Goal: Transaction & Acquisition: Purchase product/service

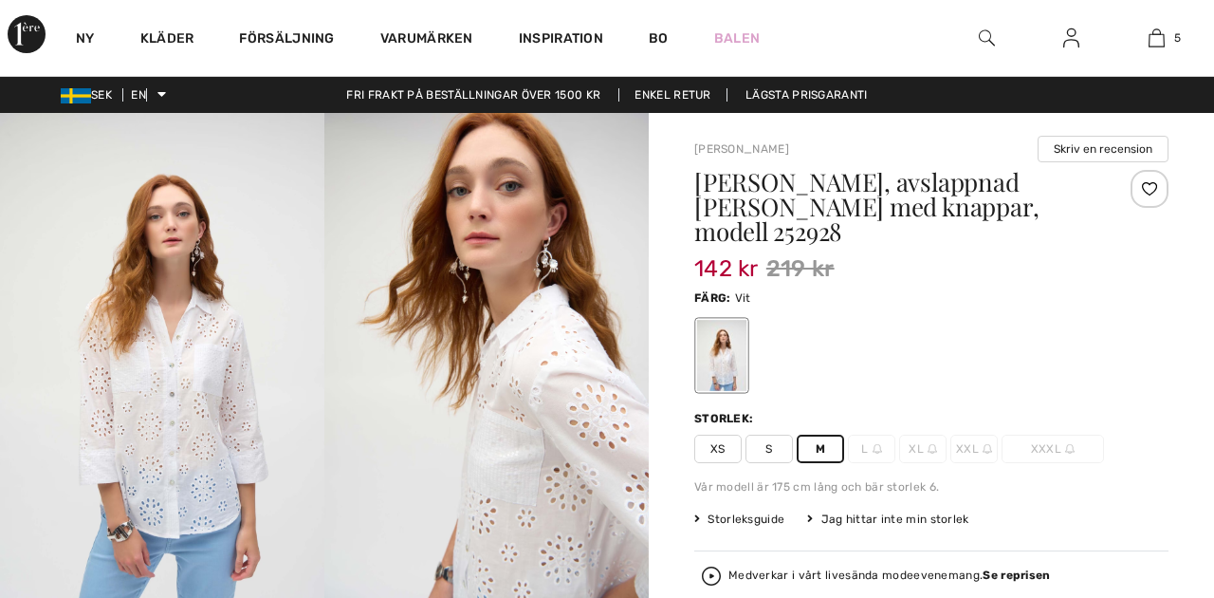
checkbox input "true"
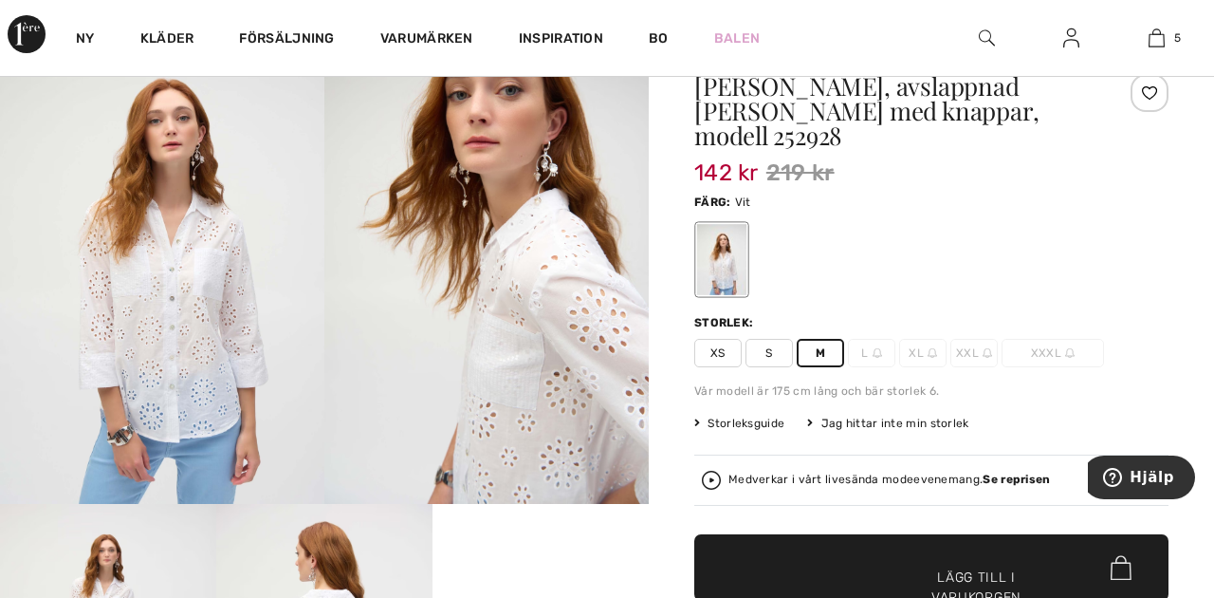
scroll to position [190, 0]
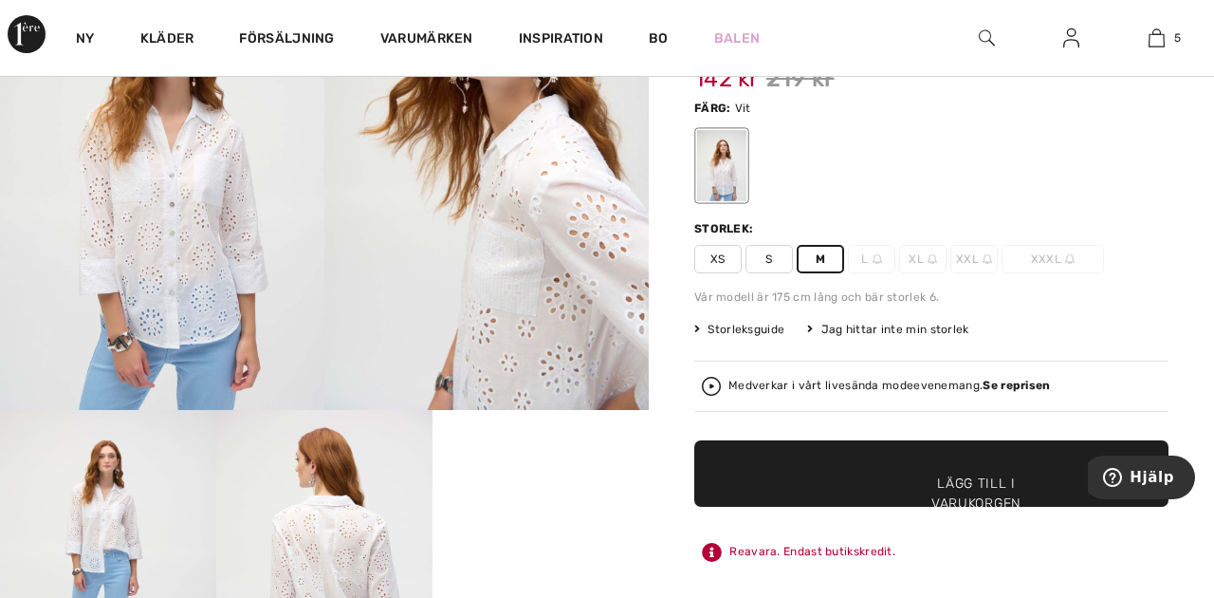
click at [1009, 473] on font "Lägg till i varukorgen" at bounding box center [977, 493] width 90 height 40
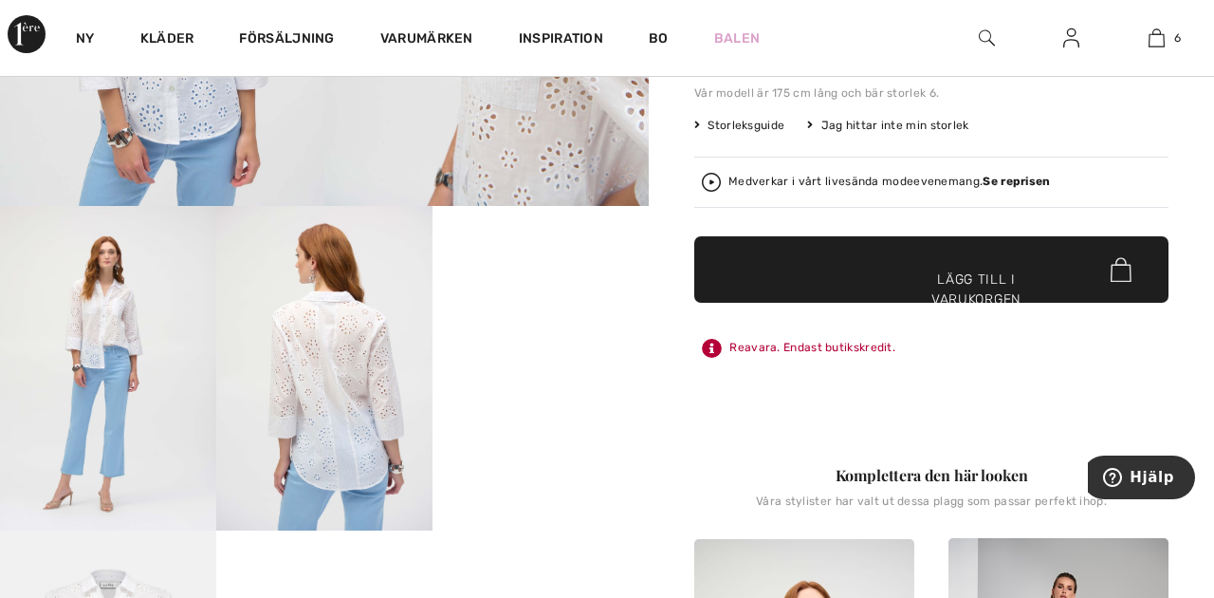
scroll to position [217, 0]
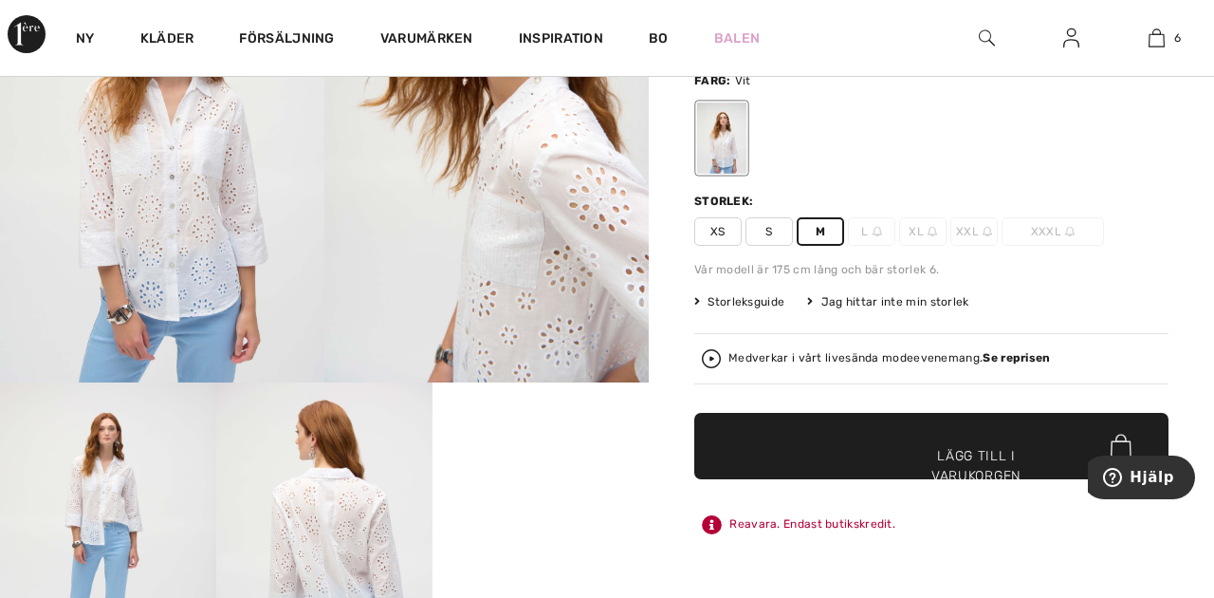
click at [819, 225] on font "M" at bounding box center [820, 231] width 9 height 13
click at [970, 446] on font "Lägg till i varukorgen" at bounding box center [977, 466] width 90 height 40
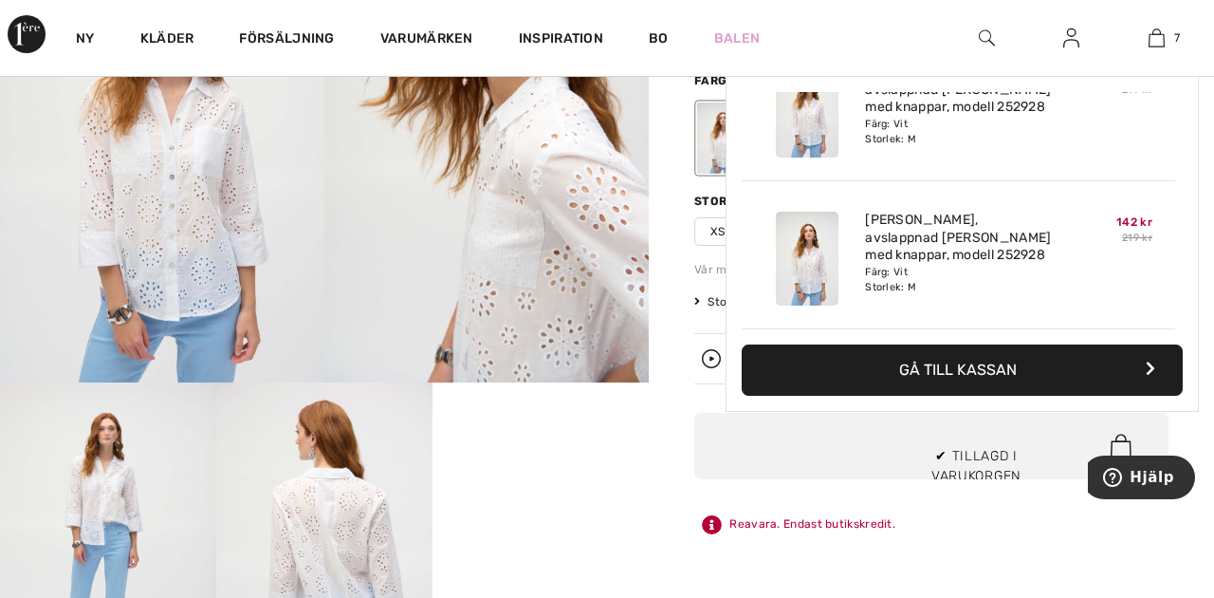
scroll to position [799, 0]
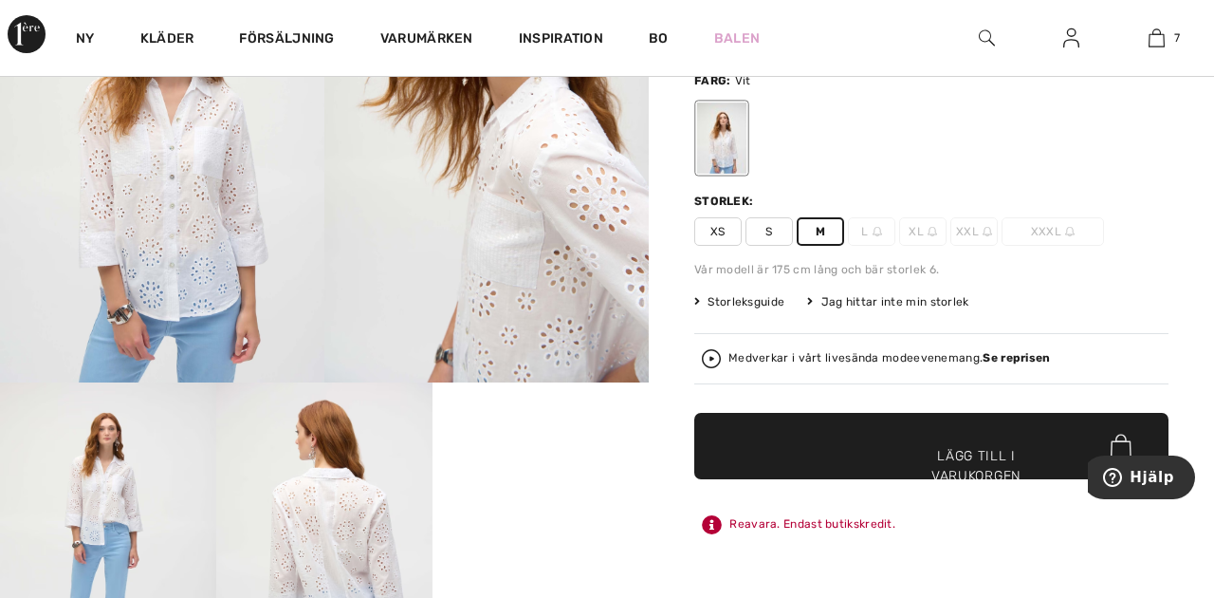
click at [769, 225] on font "S" at bounding box center [769, 231] width 7 height 13
click at [925, 446] on font "✔ Tillagd i varukorgen" at bounding box center [948, 466] width 90 height 40
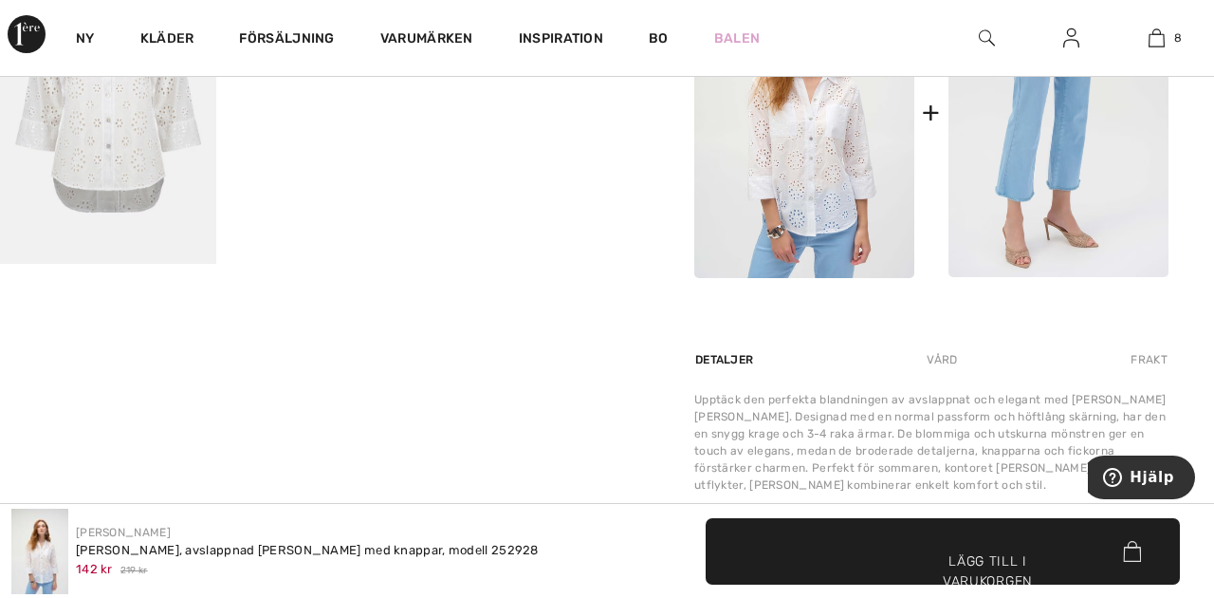
scroll to position [991, 0]
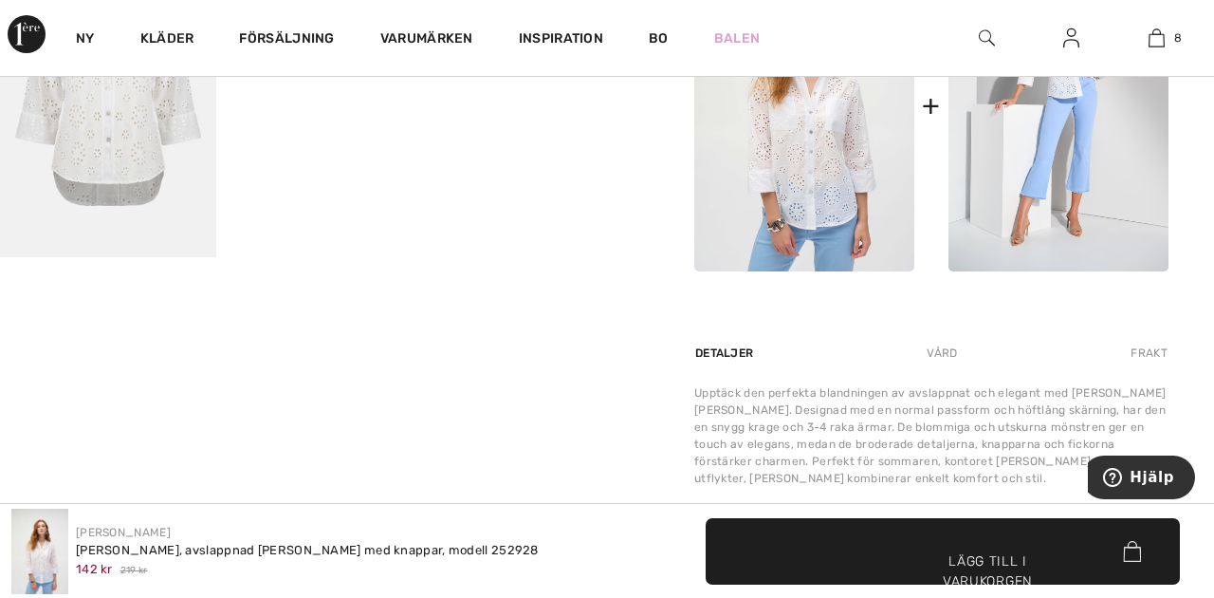
click at [991, 556] on font "Lägg till i varukorgen" at bounding box center [988, 571] width 90 height 40
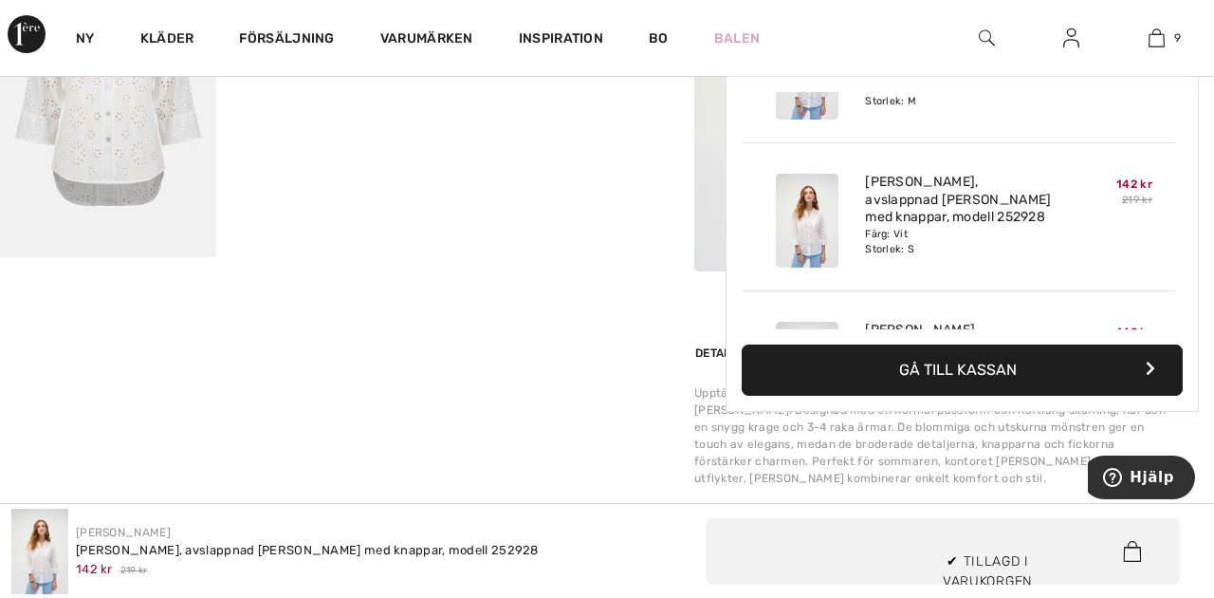
scroll to position [1095, 0]
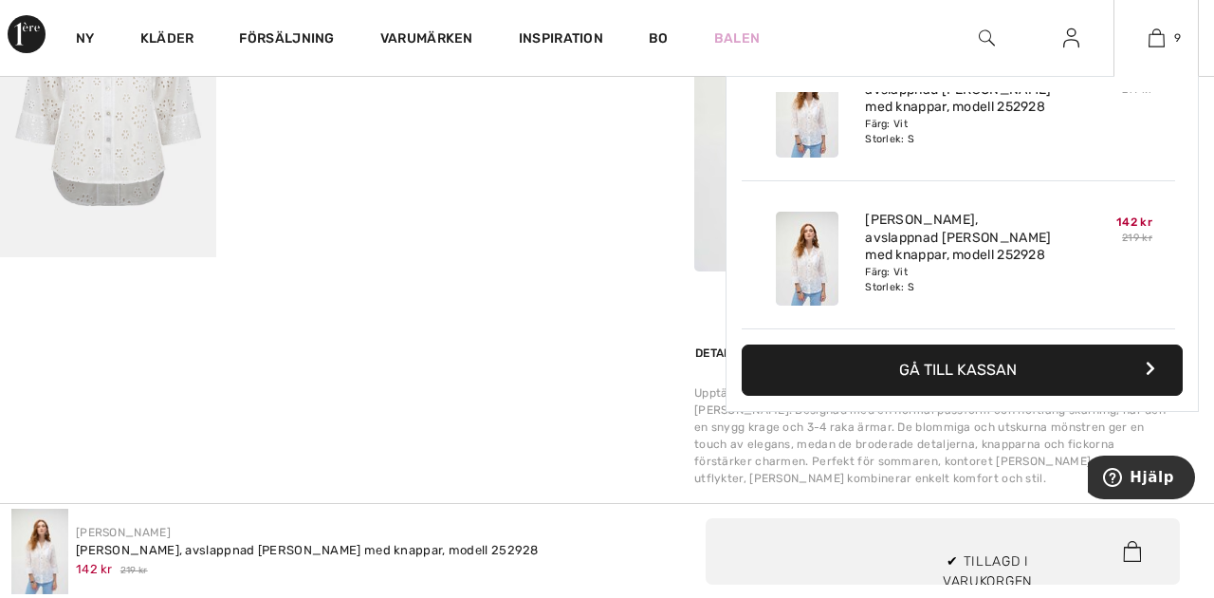
click at [991, 356] on button "Gå till kassan" at bounding box center [962, 369] width 441 height 51
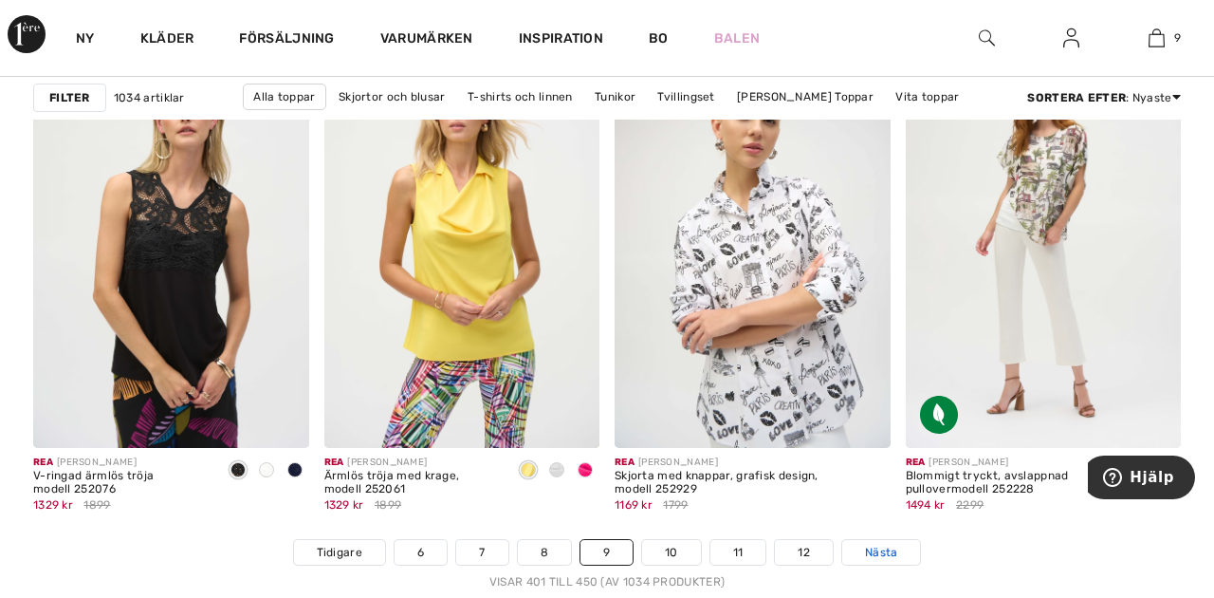
scroll to position [7650, 0]
click at [890, 553] on font "Nästa" at bounding box center [881, 552] width 33 height 13
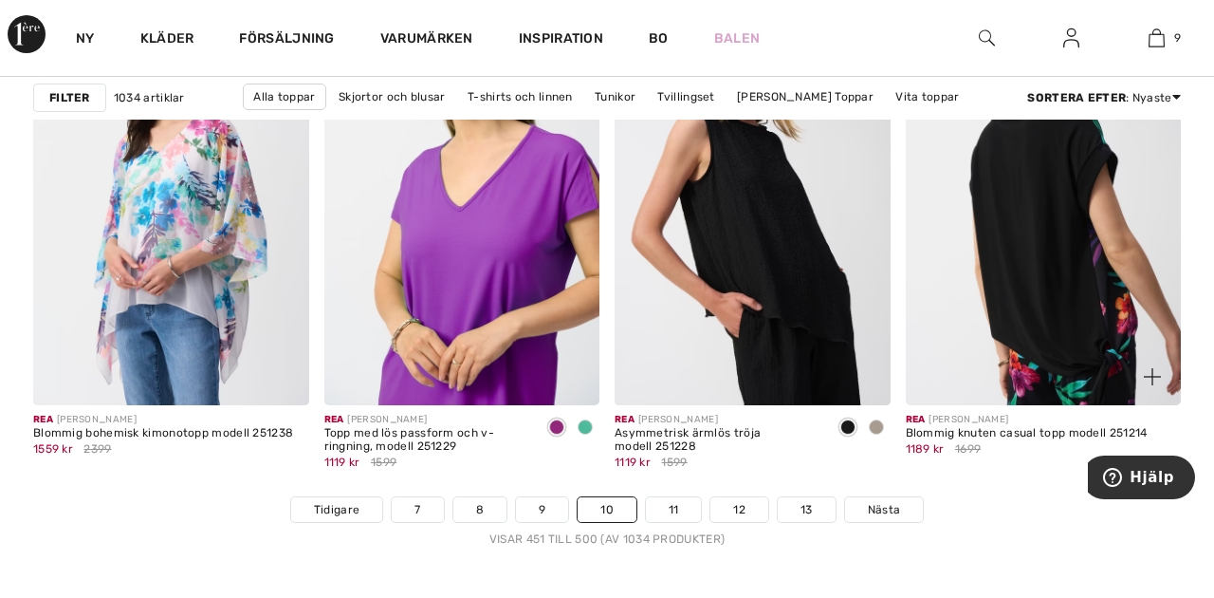
scroll to position [7726, 0]
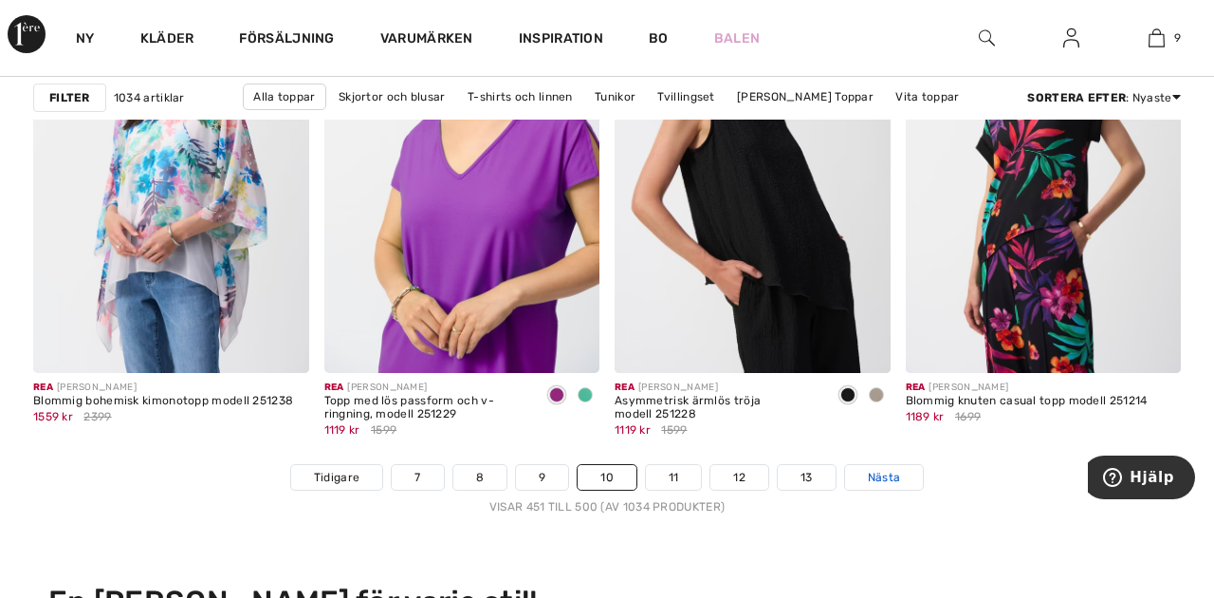
click at [893, 481] on font "Nästa" at bounding box center [884, 477] width 33 height 13
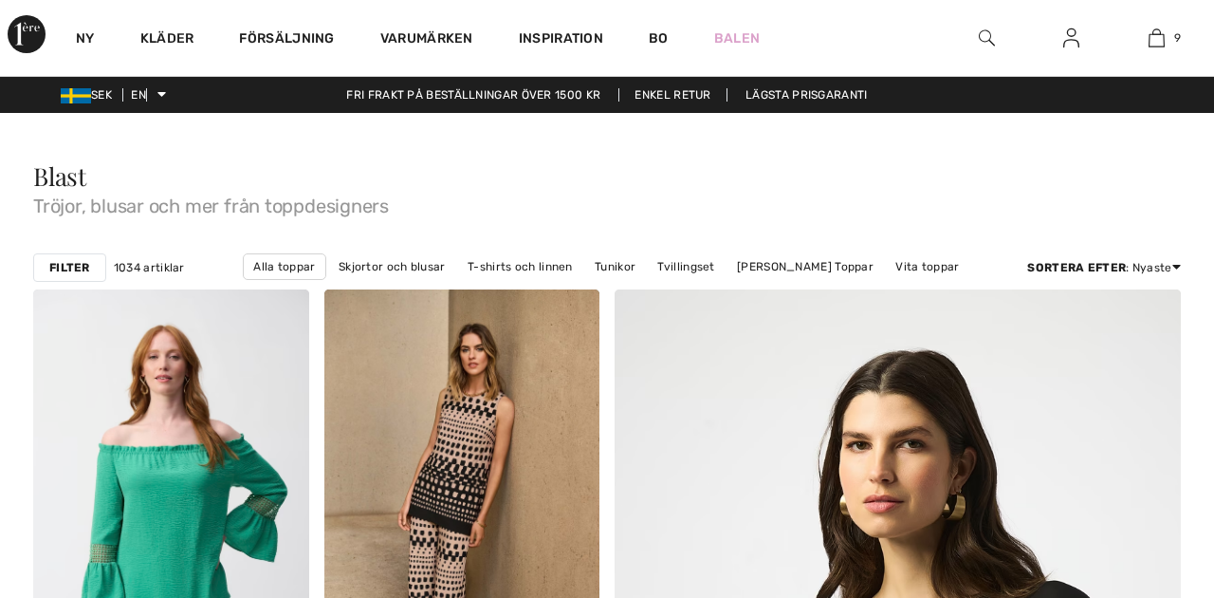
checkbox input "true"
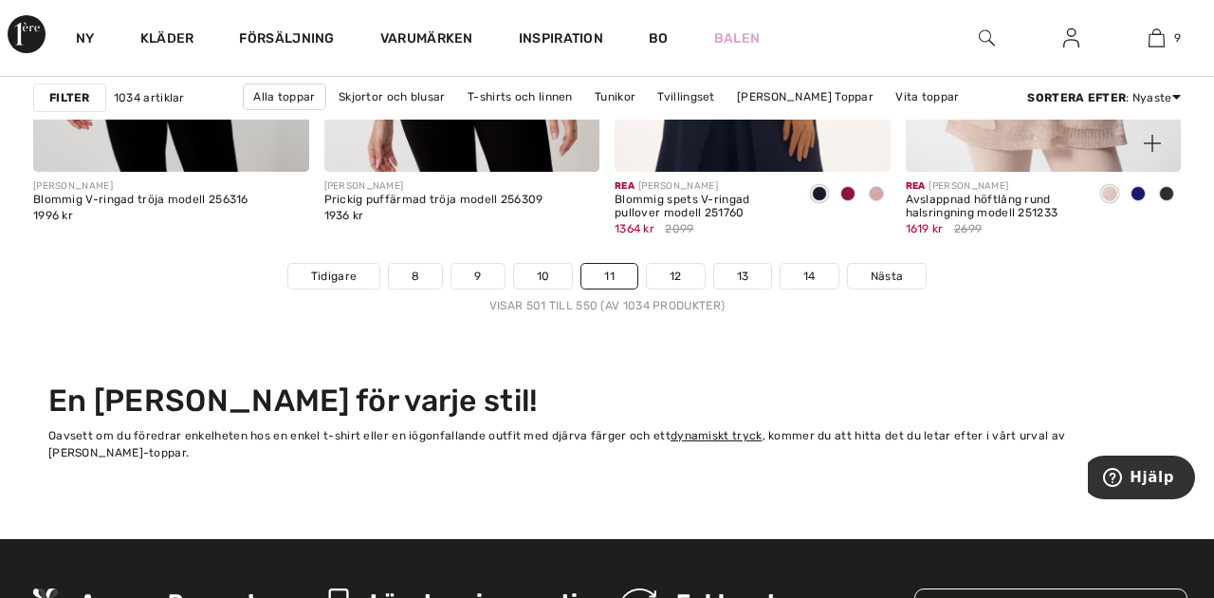
scroll to position [7930, 0]
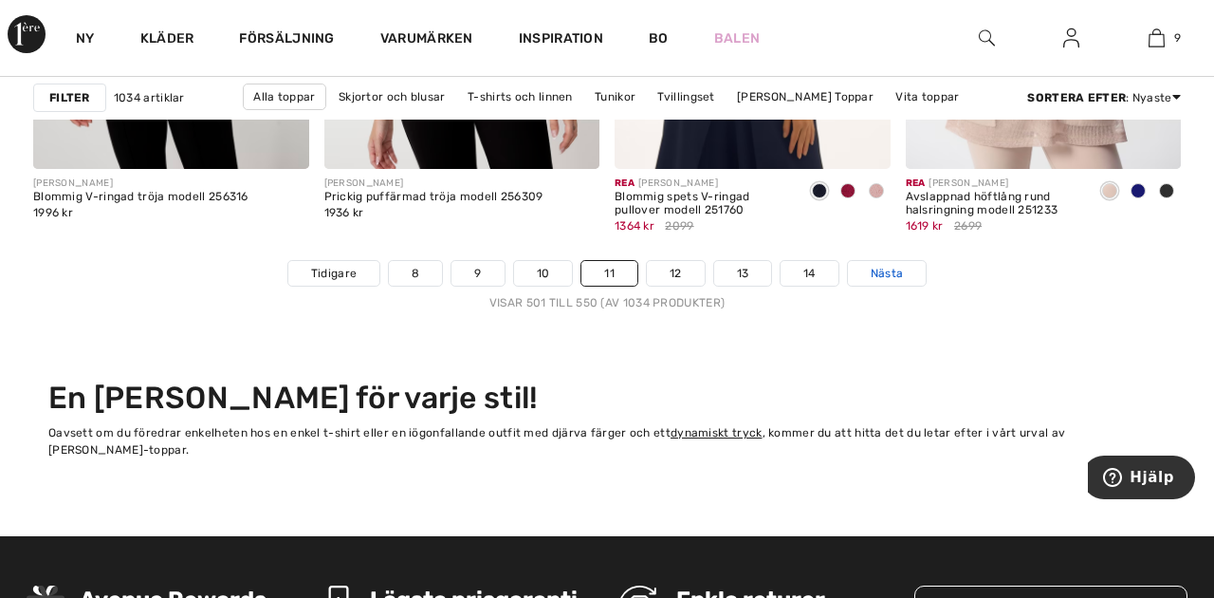
click at [890, 269] on font "Nästa" at bounding box center [887, 273] width 33 height 13
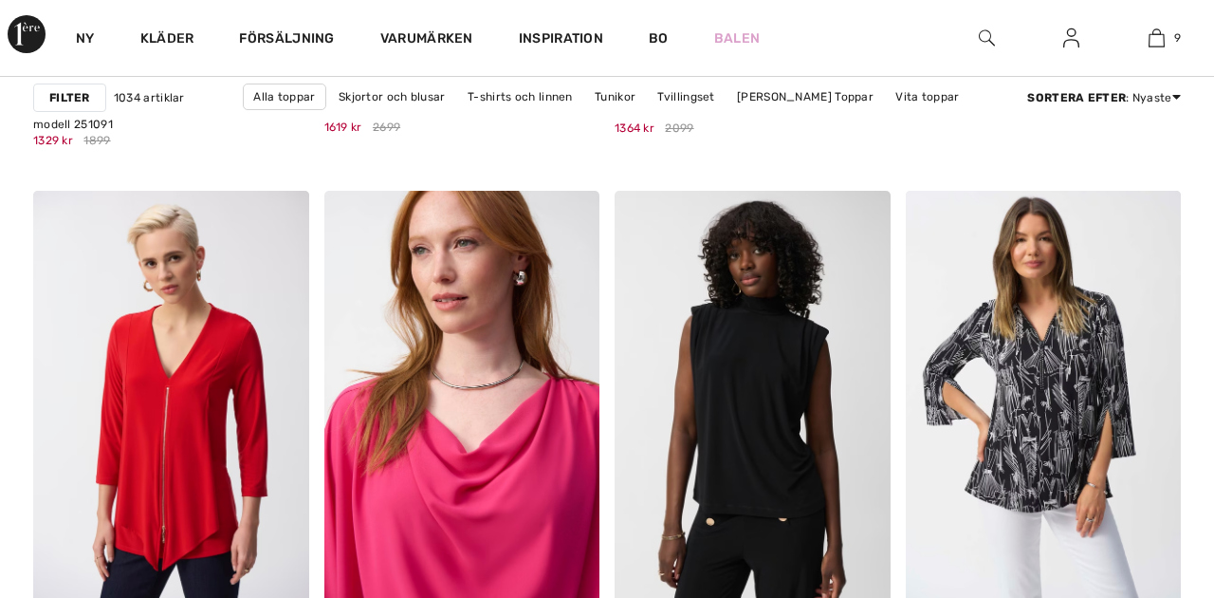
checkbox input "true"
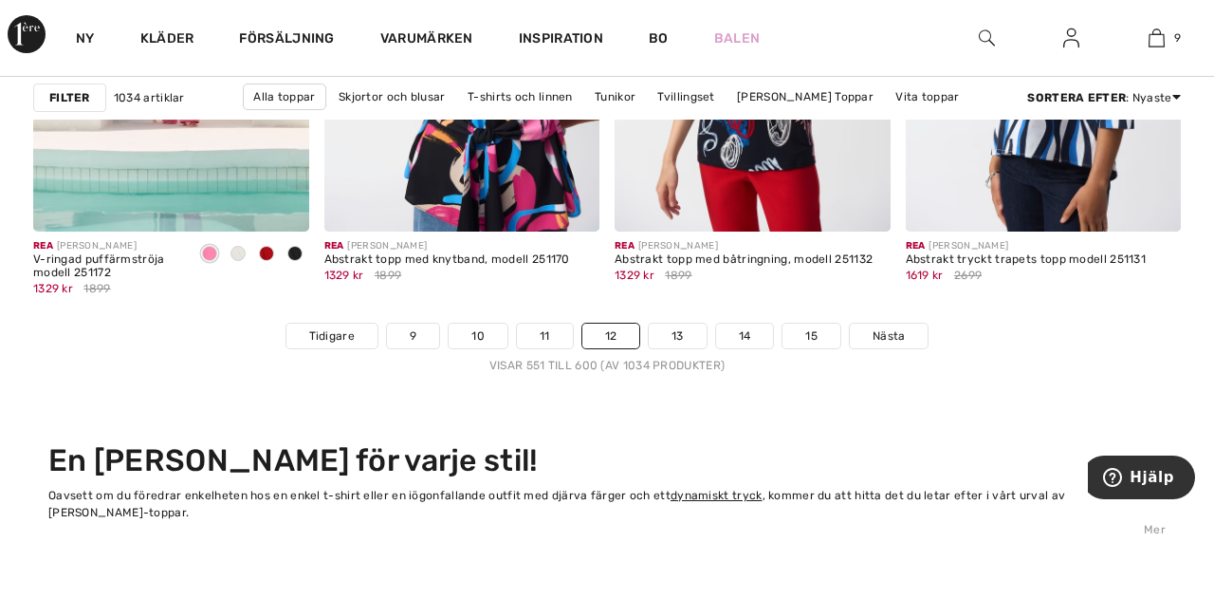
scroll to position [7722, 0]
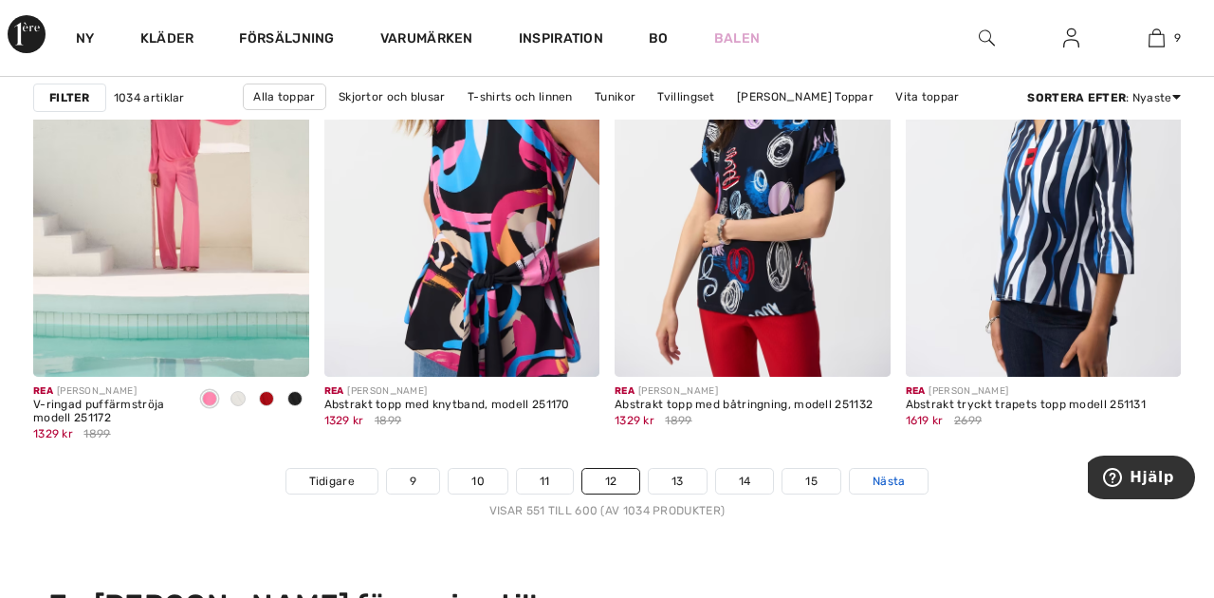
click at [899, 483] on font "Nästa" at bounding box center [889, 480] width 33 height 13
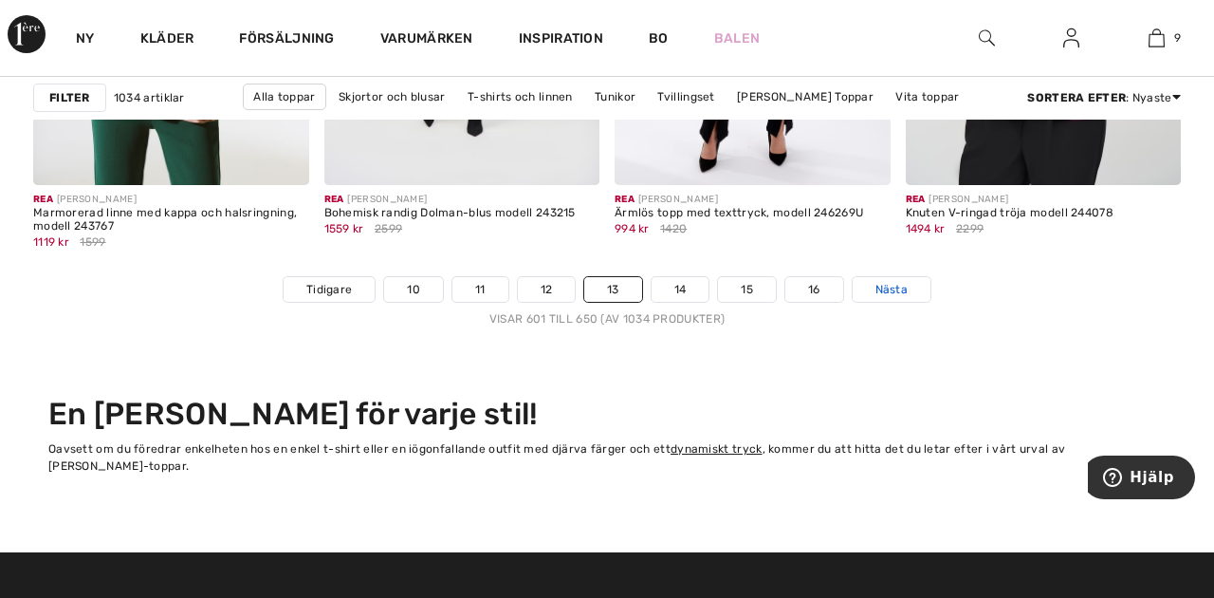
scroll to position [7915, 0]
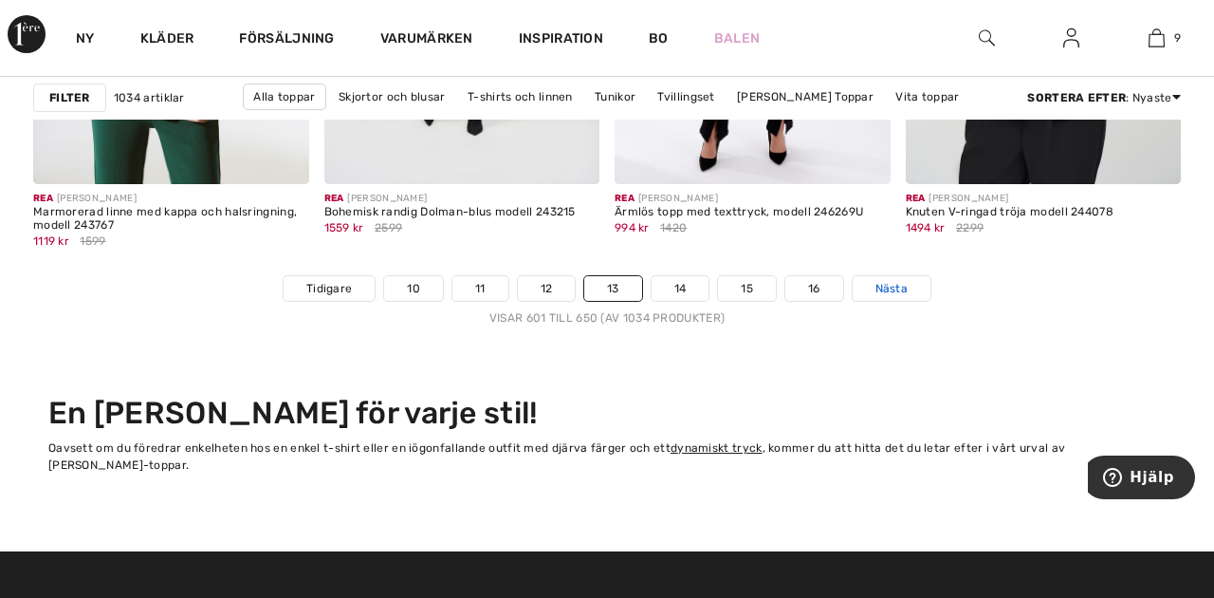
click at [899, 288] on font "Nästa" at bounding box center [892, 288] width 33 height 13
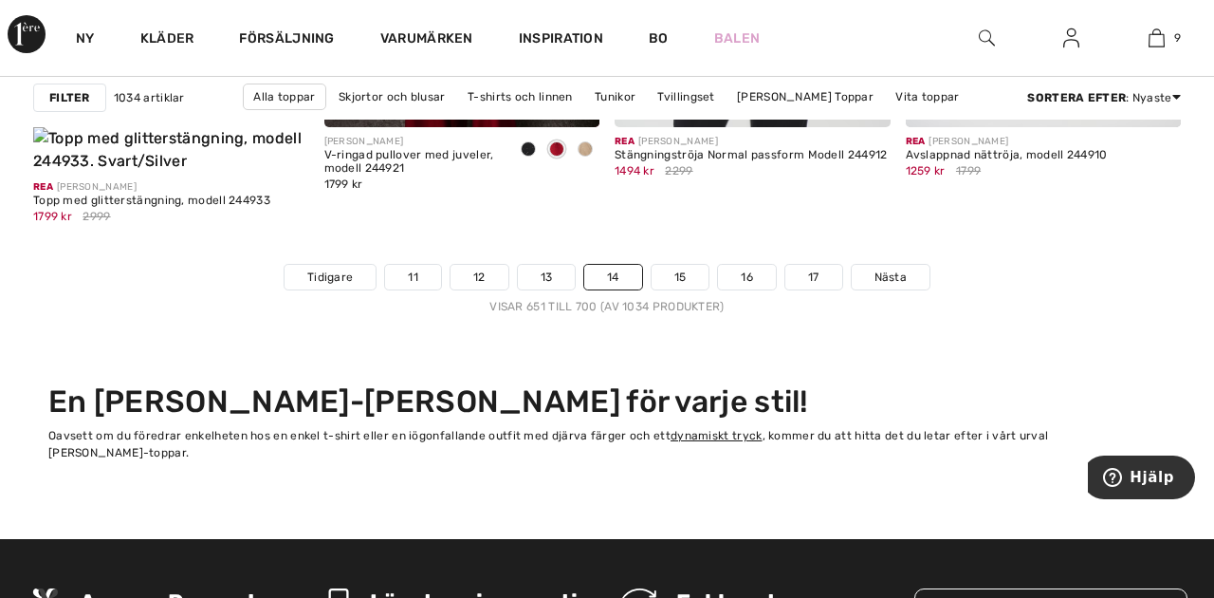
scroll to position [7974, 0]
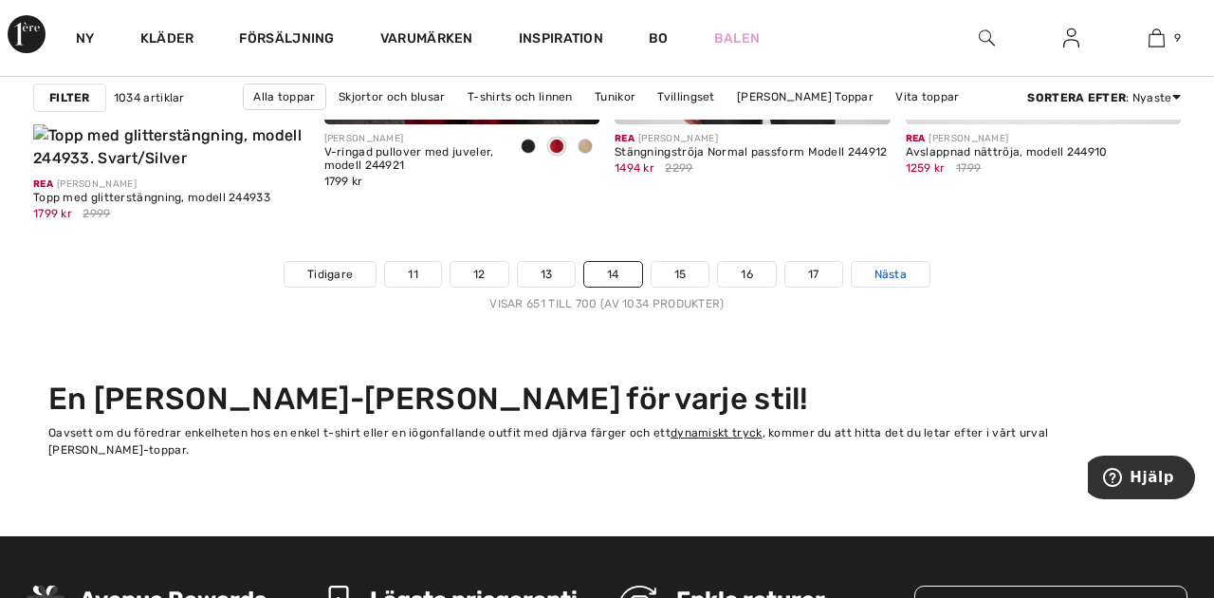
click at [899, 268] on font "Nästa" at bounding box center [891, 274] width 33 height 13
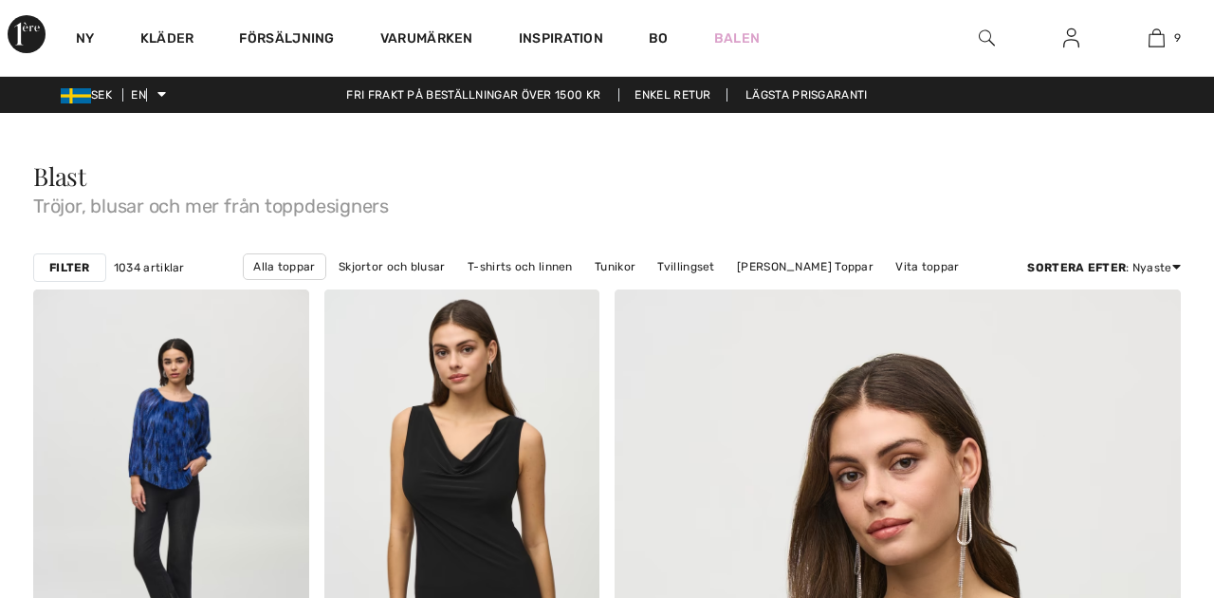
checkbox input "true"
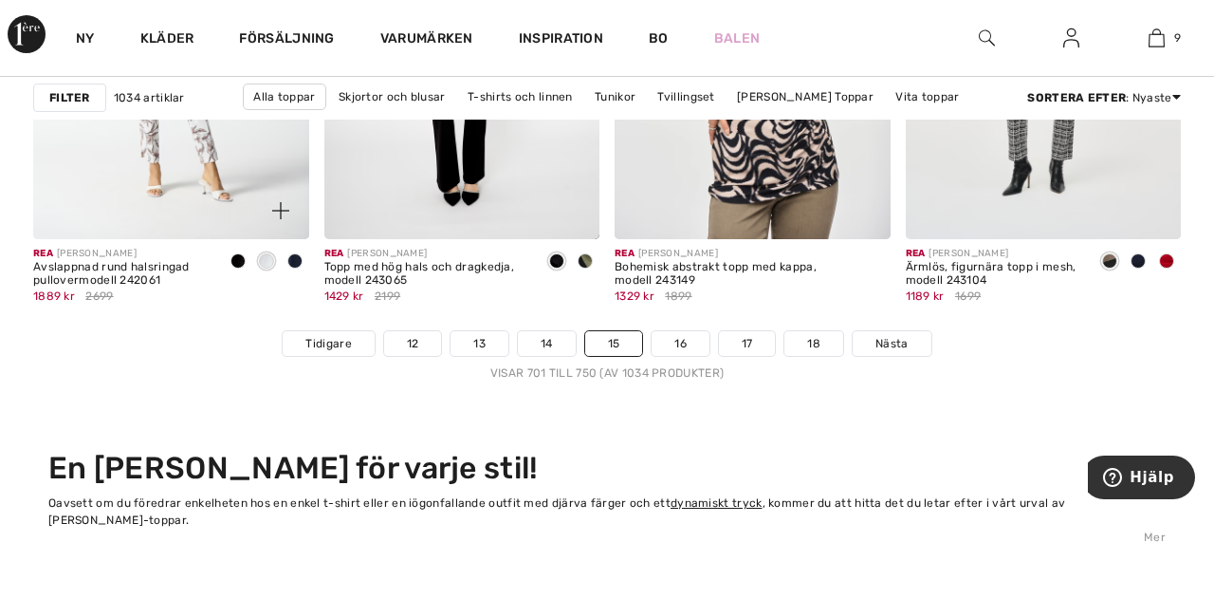
scroll to position [7878, 0]
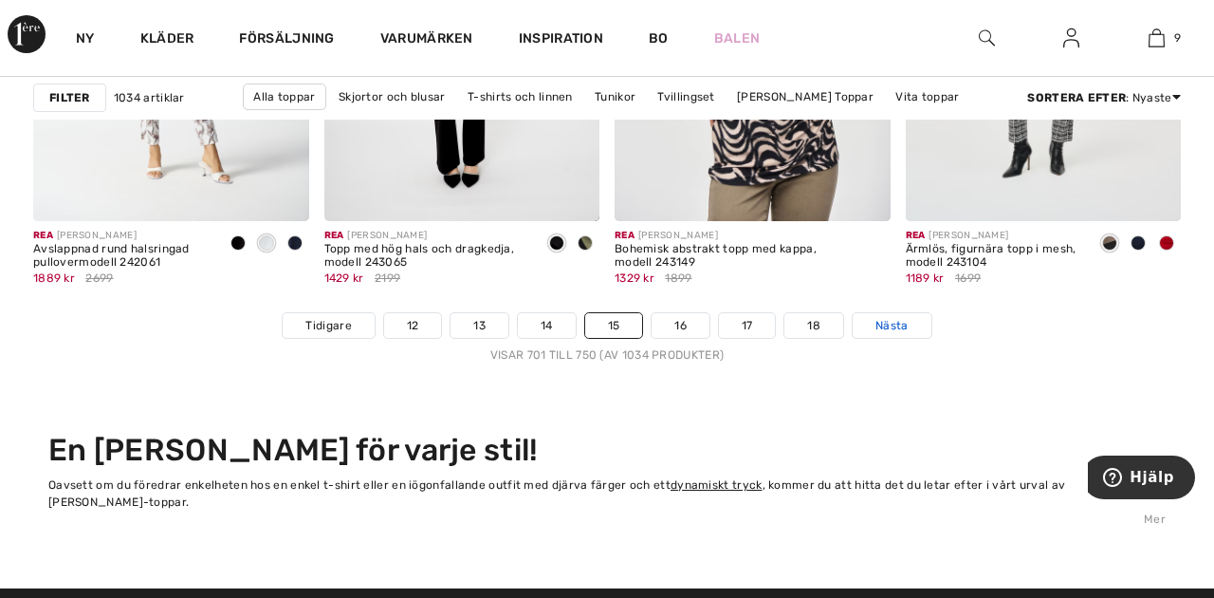
click at [903, 326] on font "Nästa" at bounding box center [892, 325] width 33 height 13
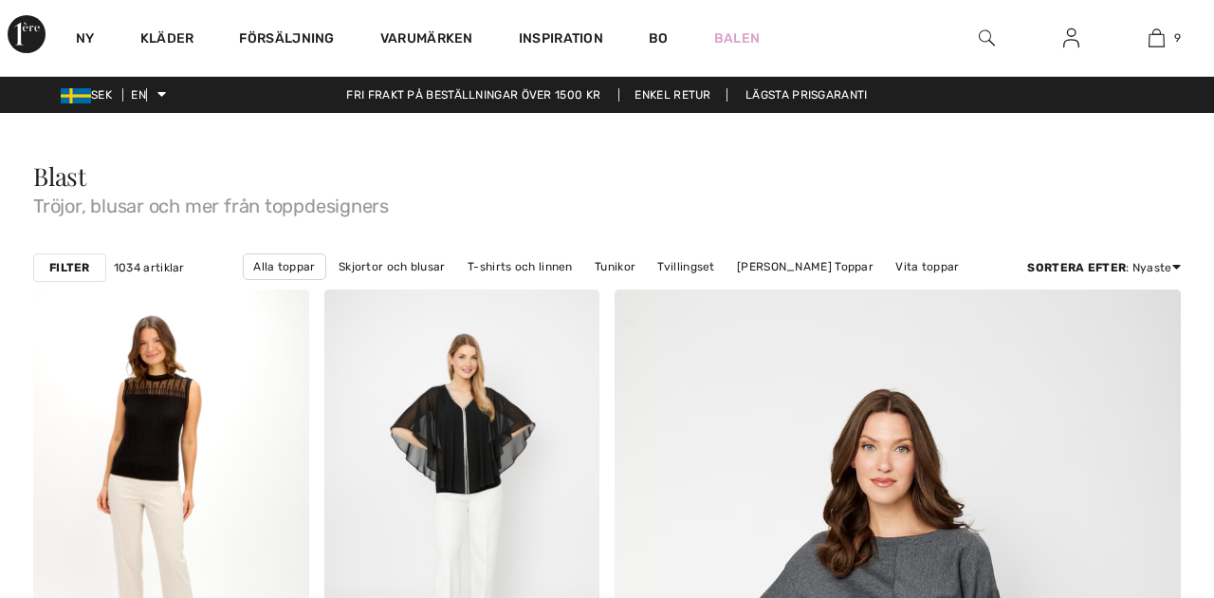
checkbox input "true"
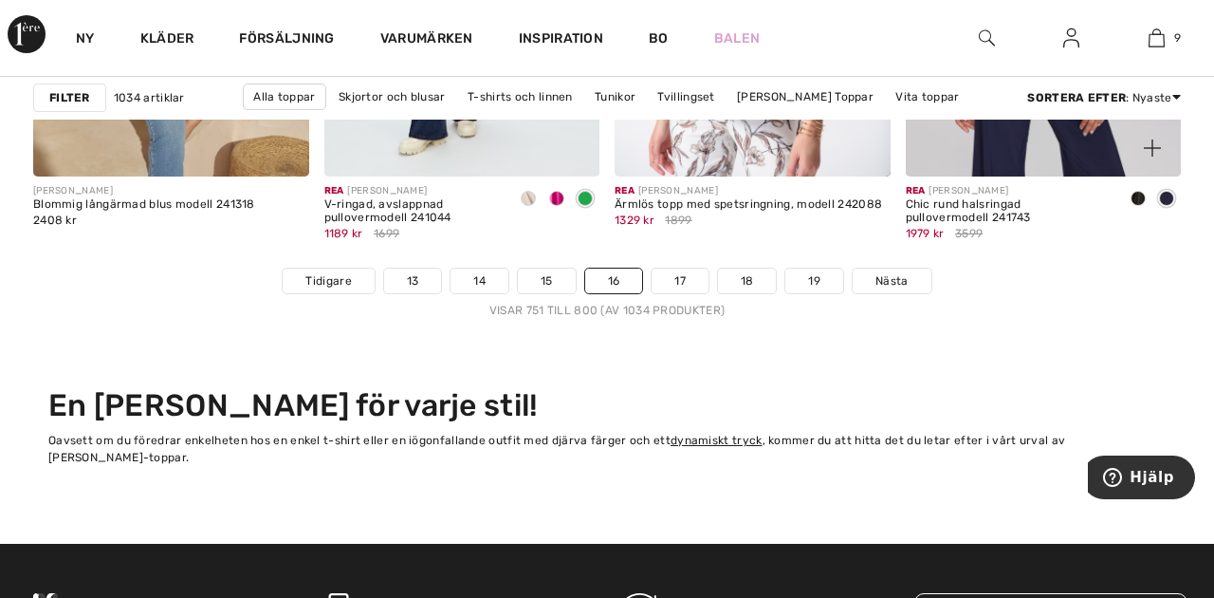
scroll to position [7914, 0]
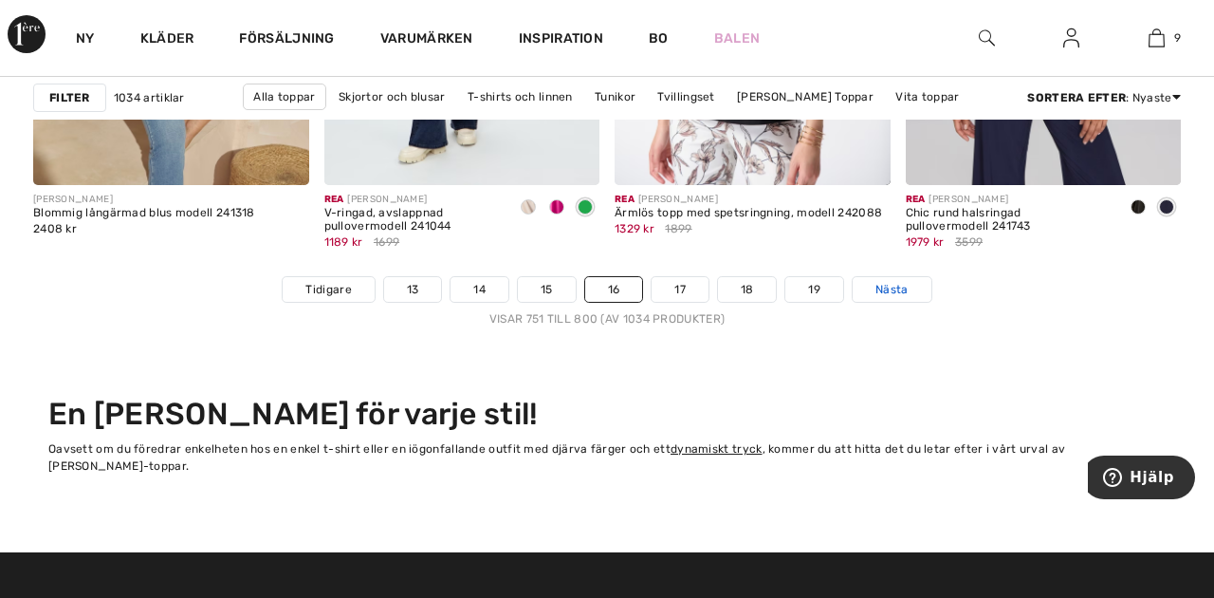
click at [908, 291] on font "Nästa" at bounding box center [892, 289] width 33 height 13
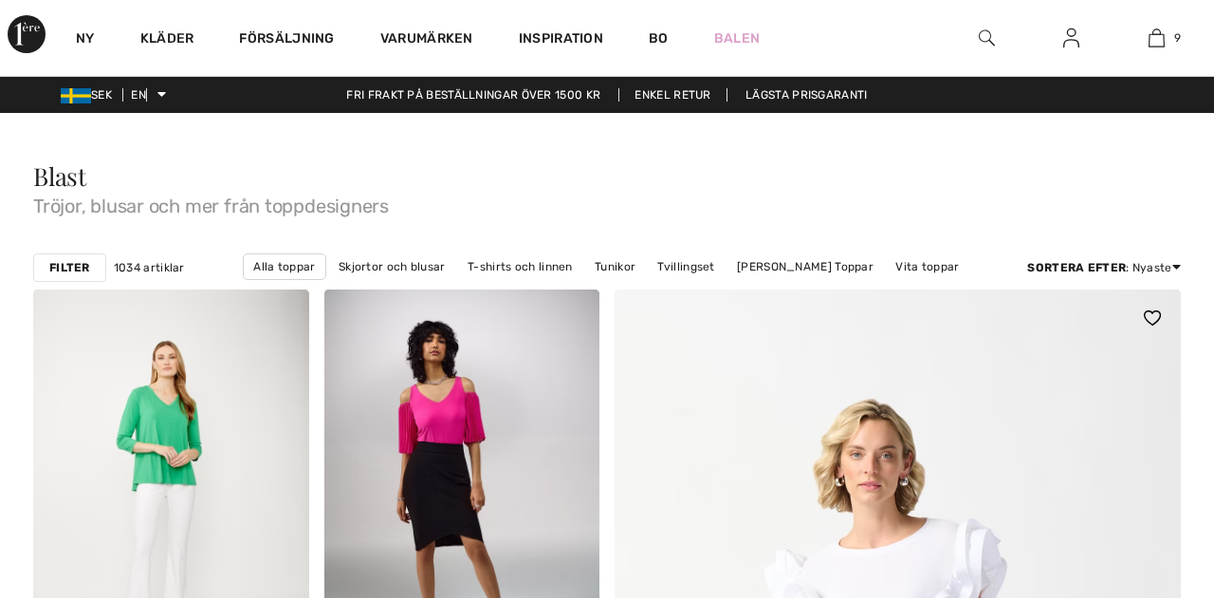
checkbox input "true"
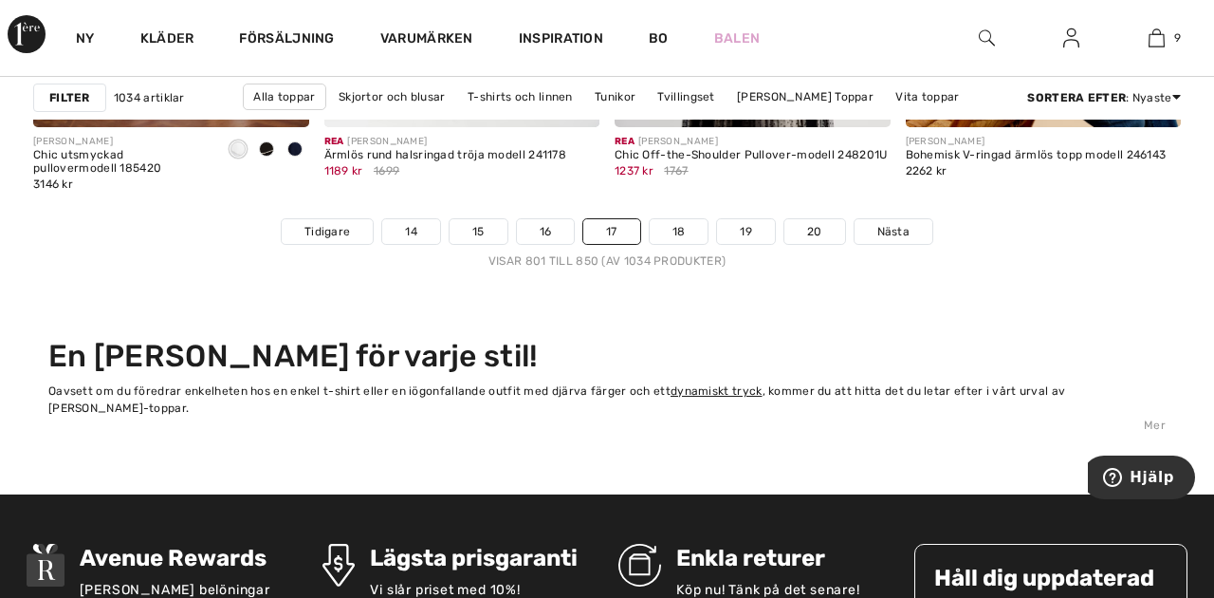
scroll to position [7976, 0]
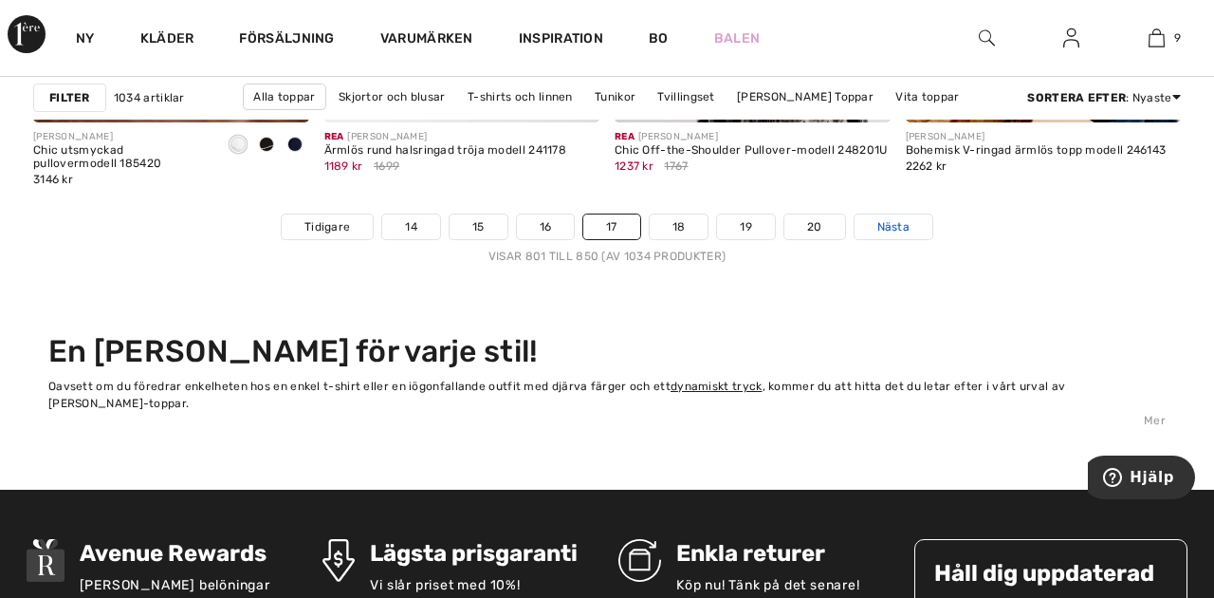
click at [907, 227] on font "Nästa" at bounding box center [894, 226] width 33 height 13
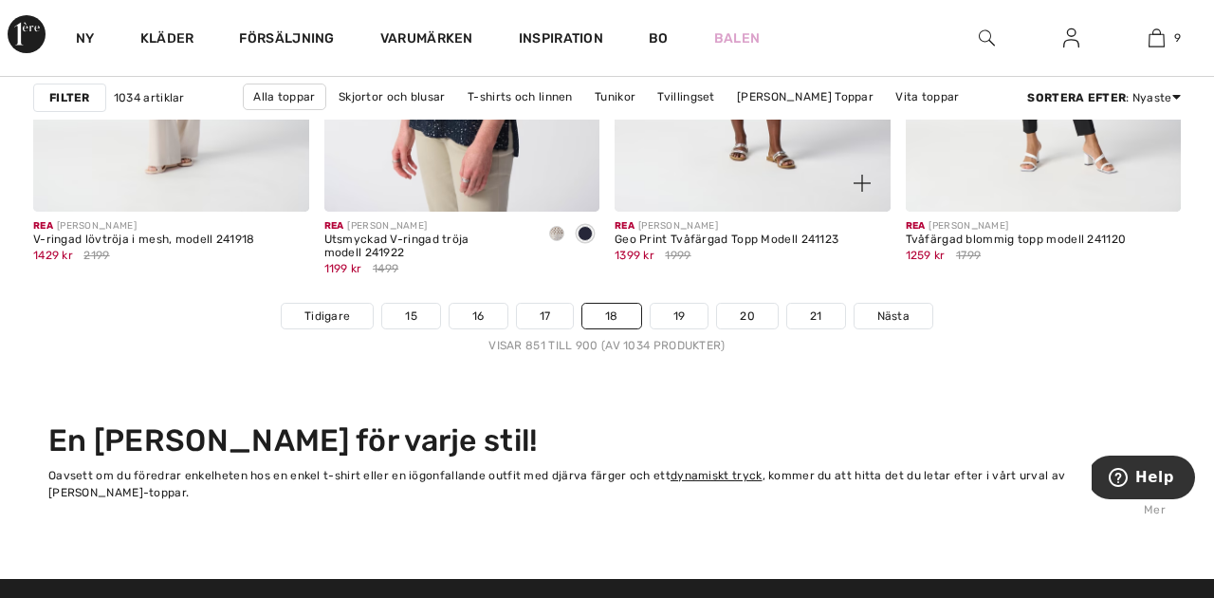
scroll to position [7888, 0]
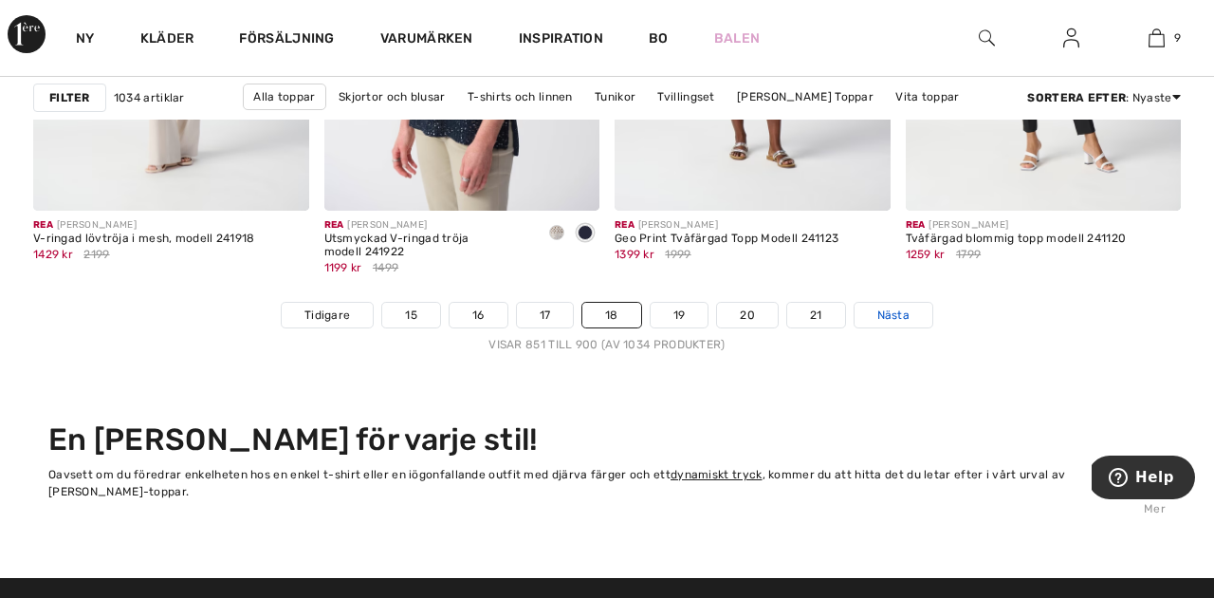
click at [901, 315] on font "Nästa" at bounding box center [894, 314] width 33 height 13
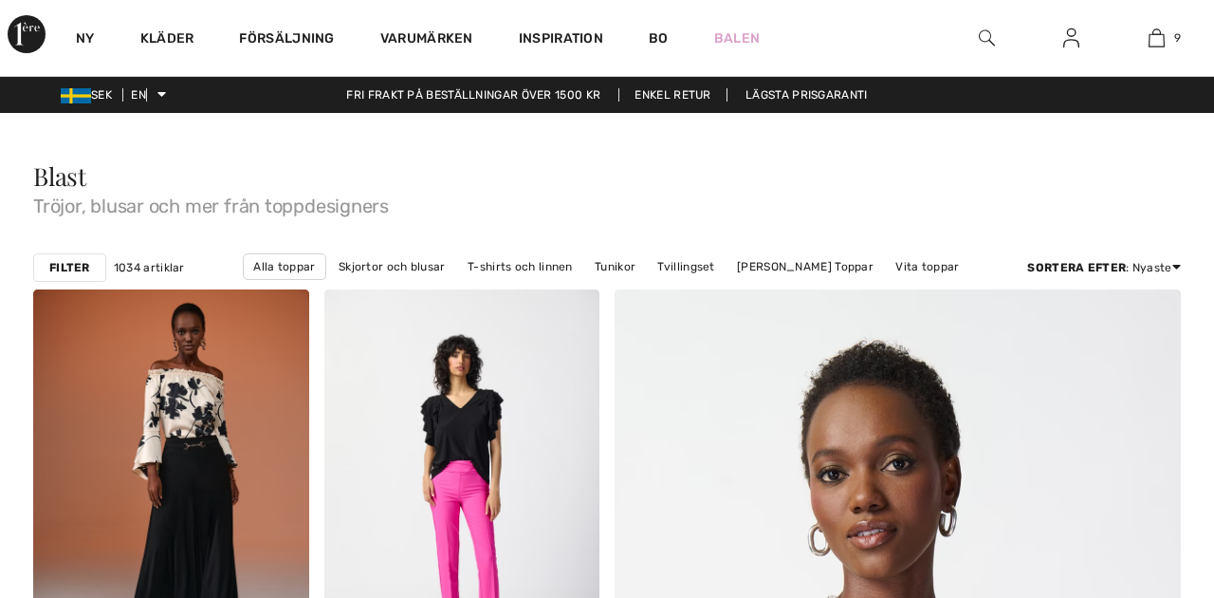
scroll to position [1150, 0]
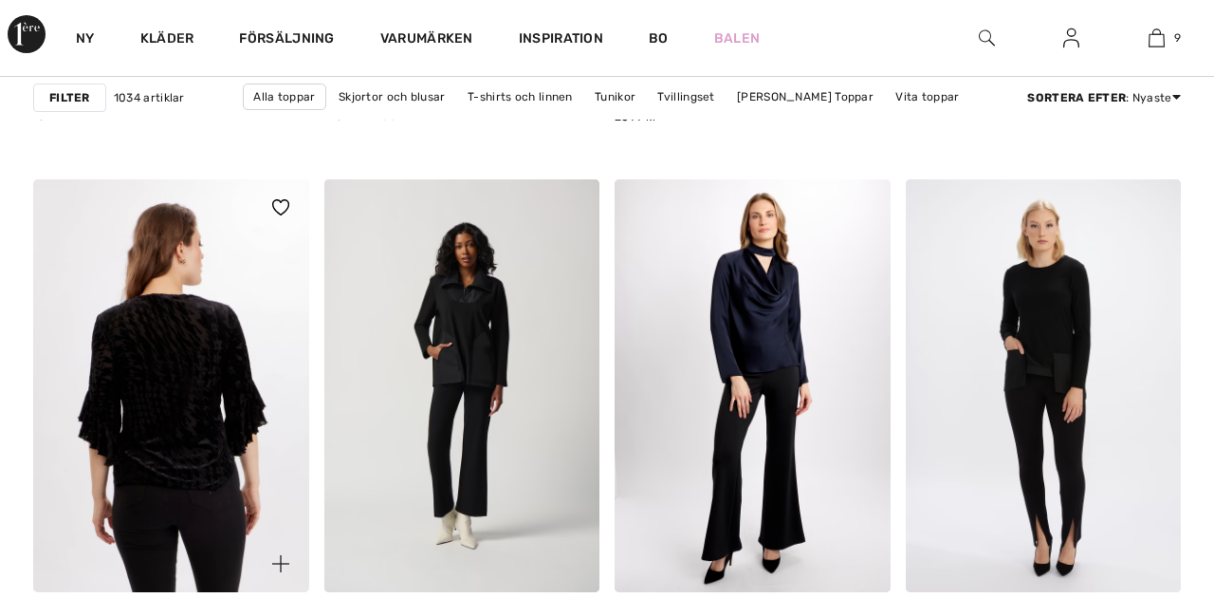
checkbox input "true"
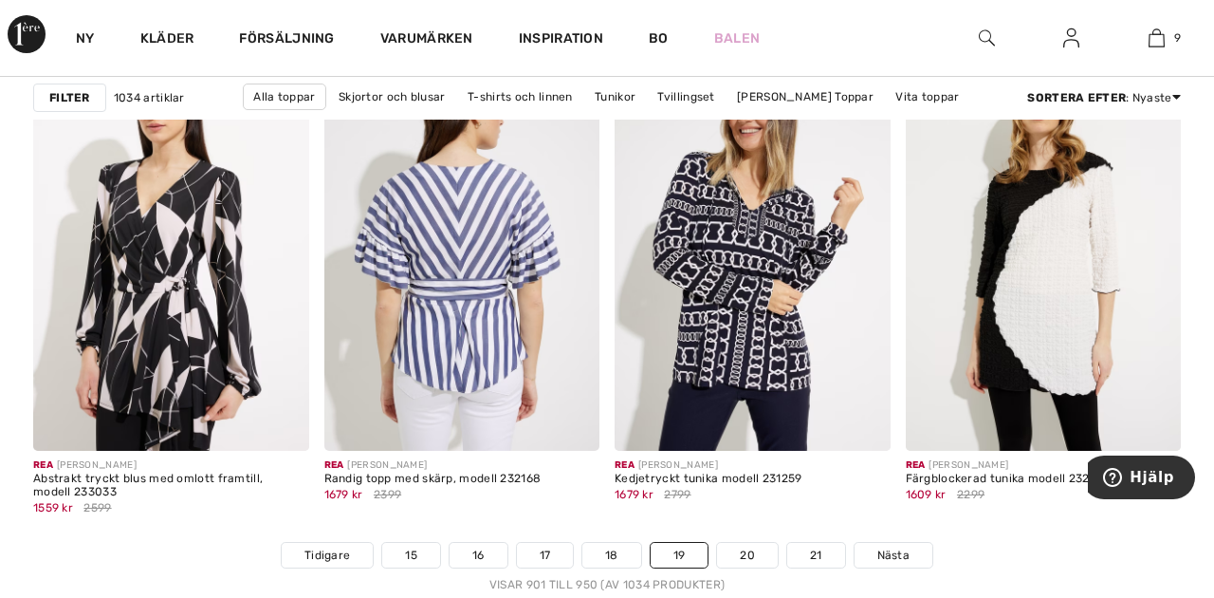
scroll to position [7649, 0]
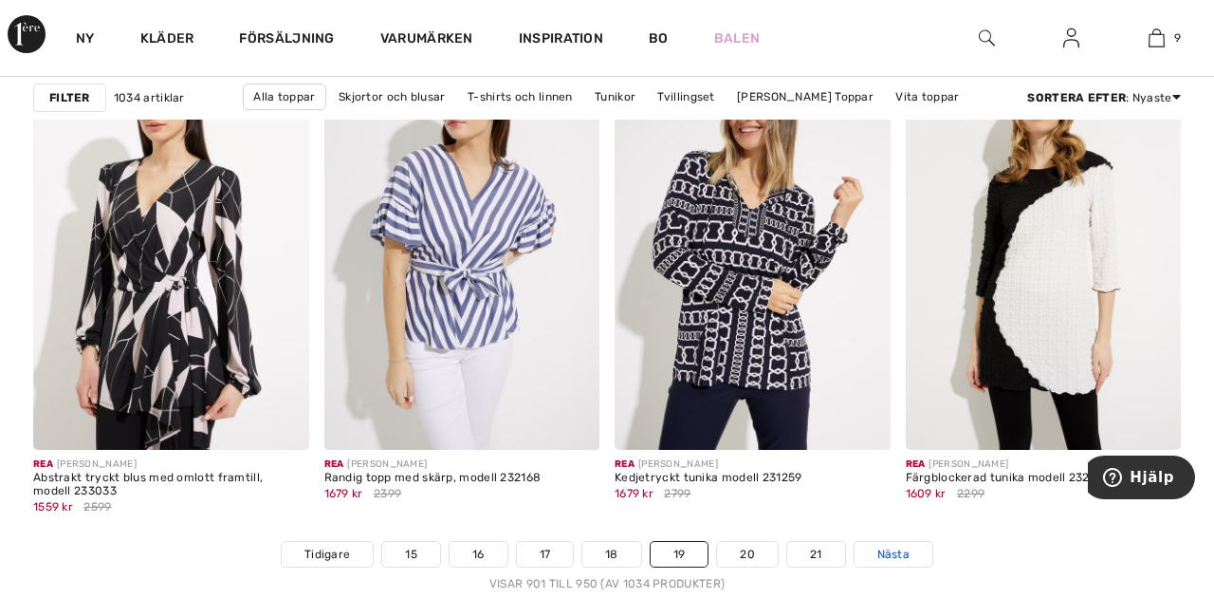
click at [899, 554] on font "Nästa" at bounding box center [894, 553] width 33 height 13
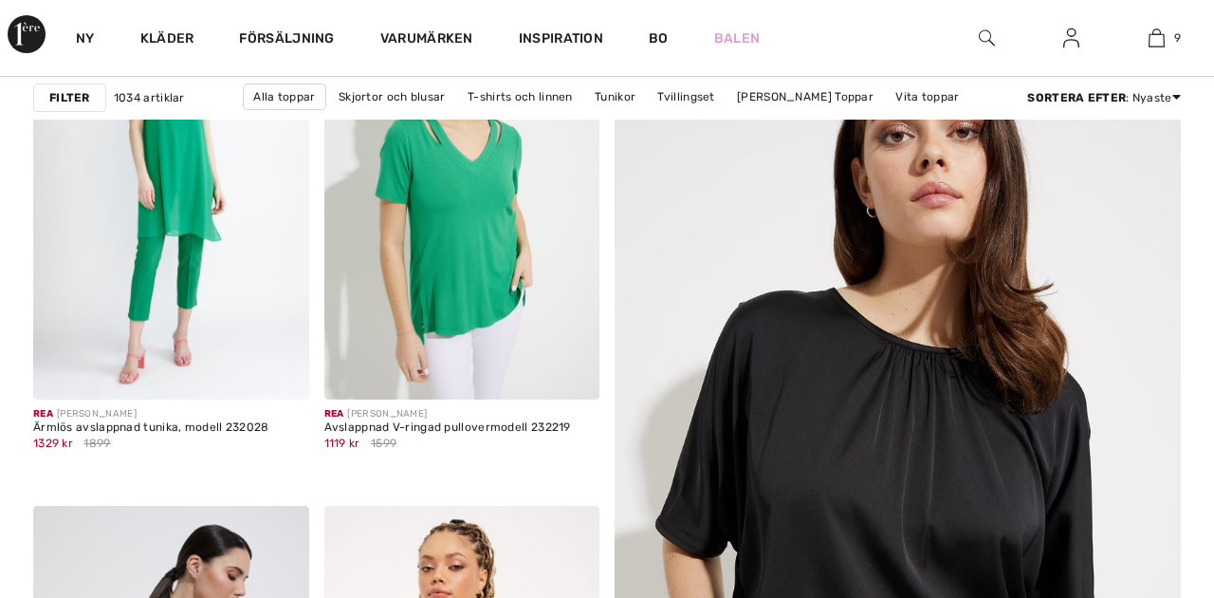
checkbox input "true"
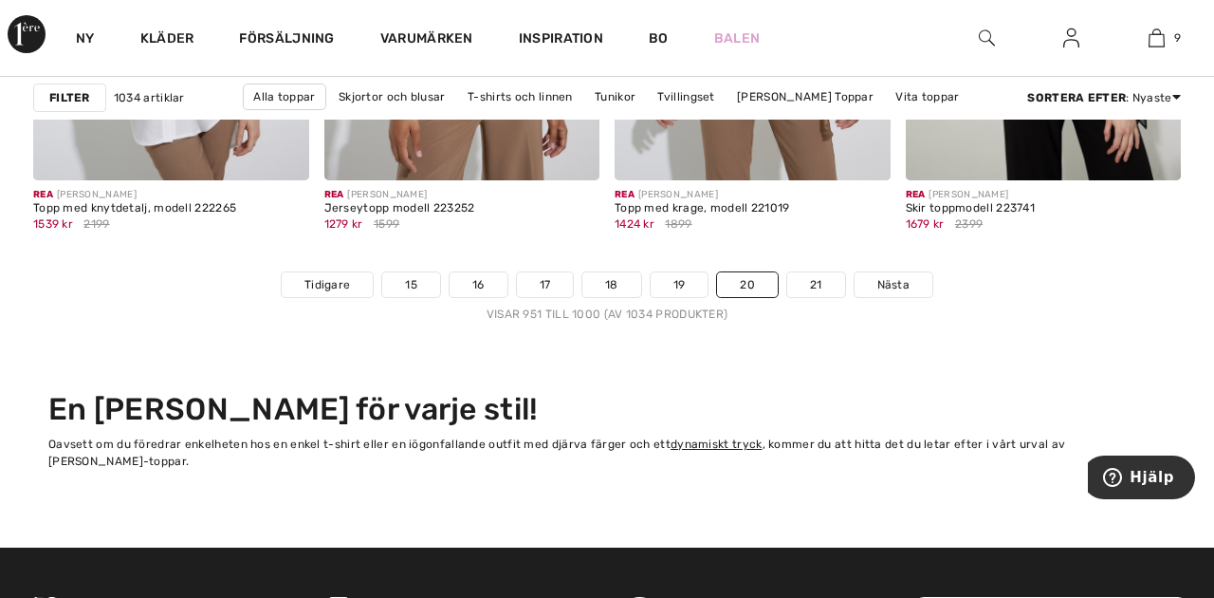
scroll to position [7917, 0]
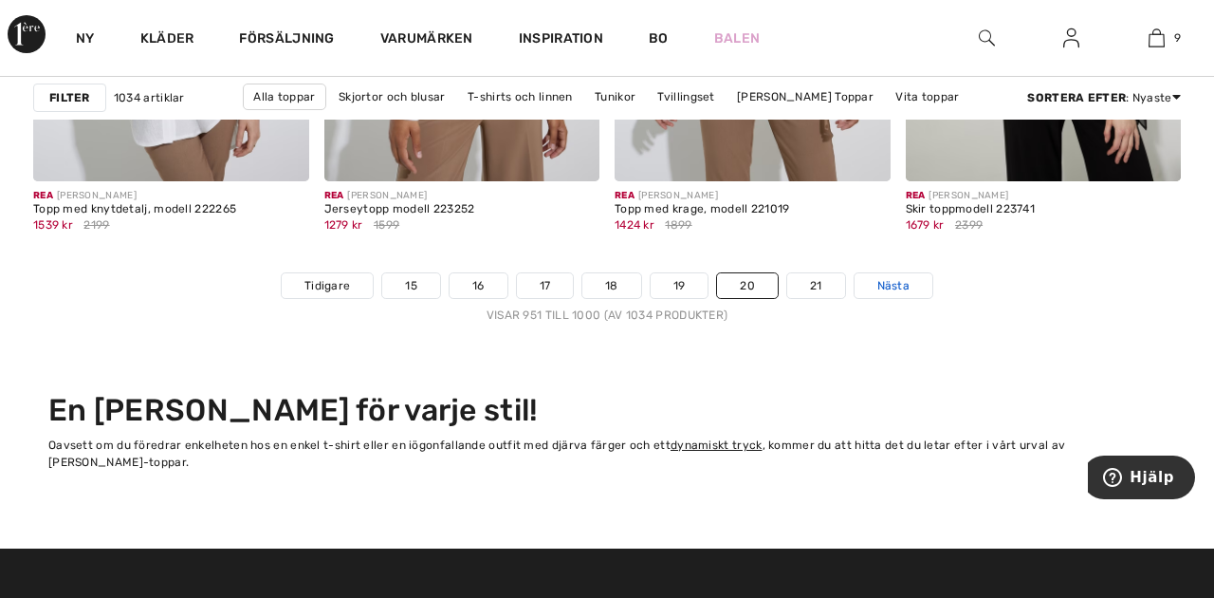
click at [902, 283] on font "Nästa" at bounding box center [894, 285] width 33 height 13
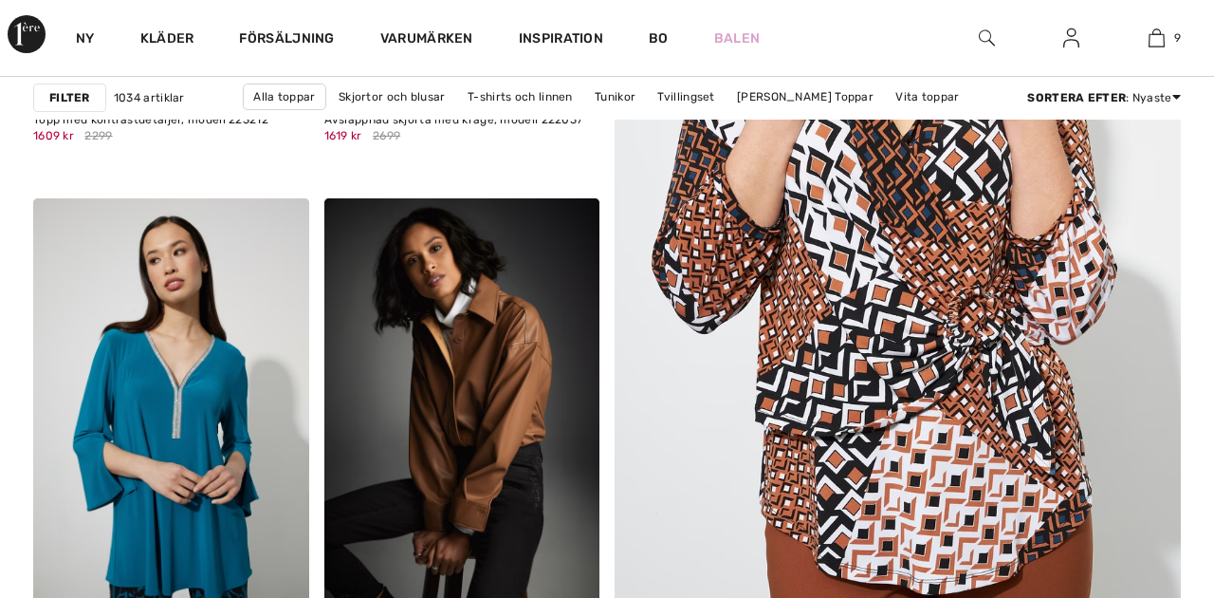
scroll to position [630, 0]
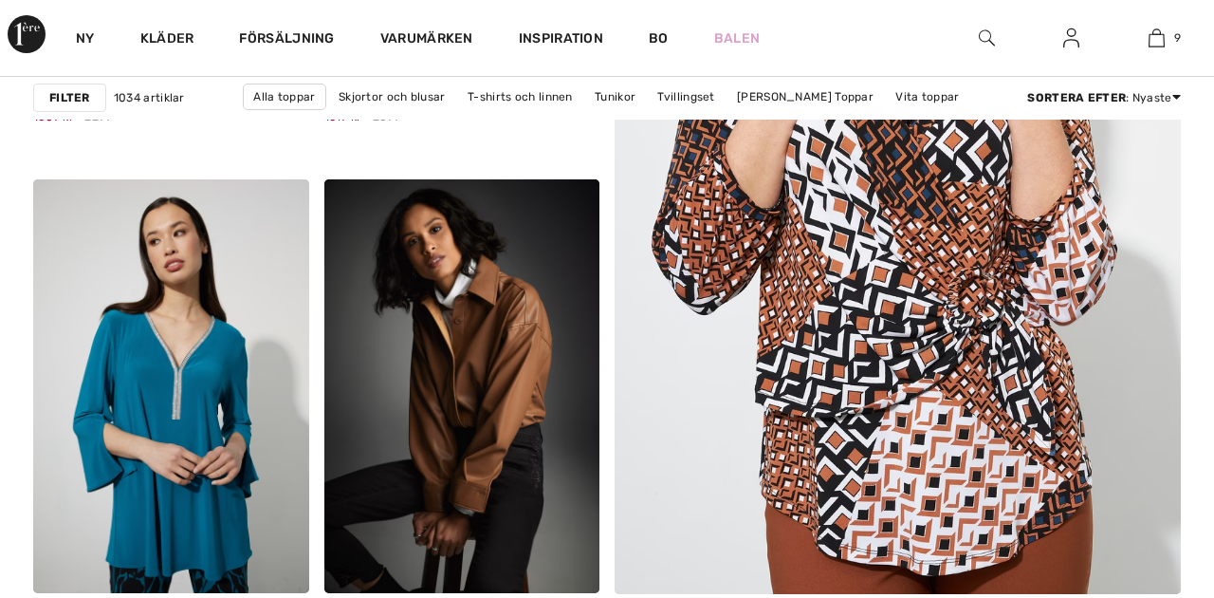
checkbox input "true"
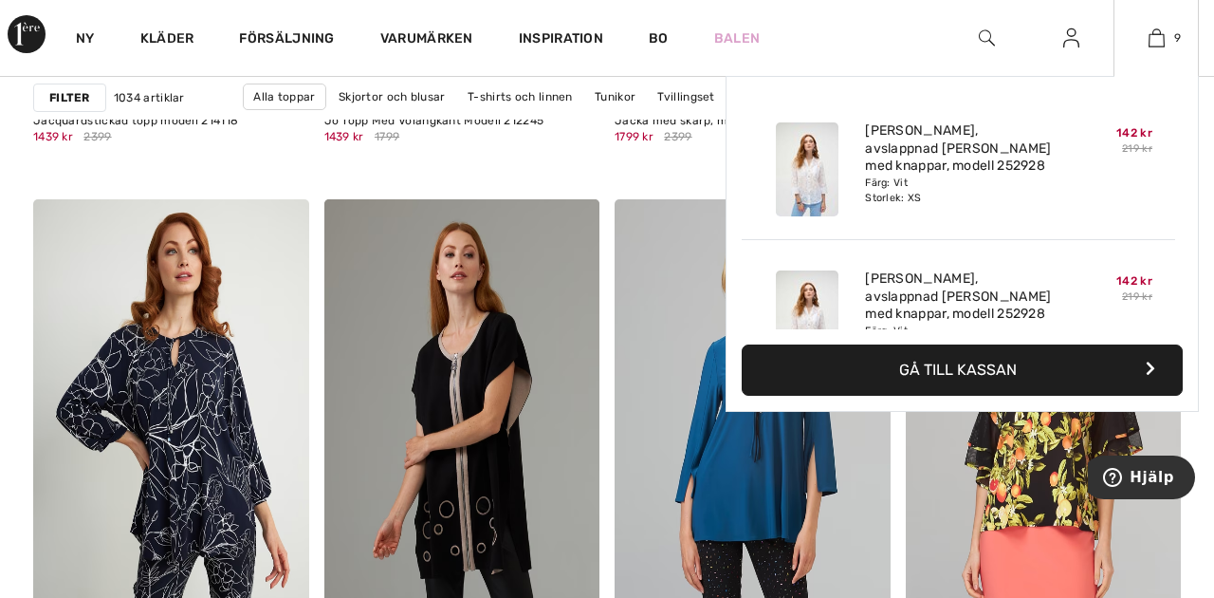
scroll to position [3316, 0]
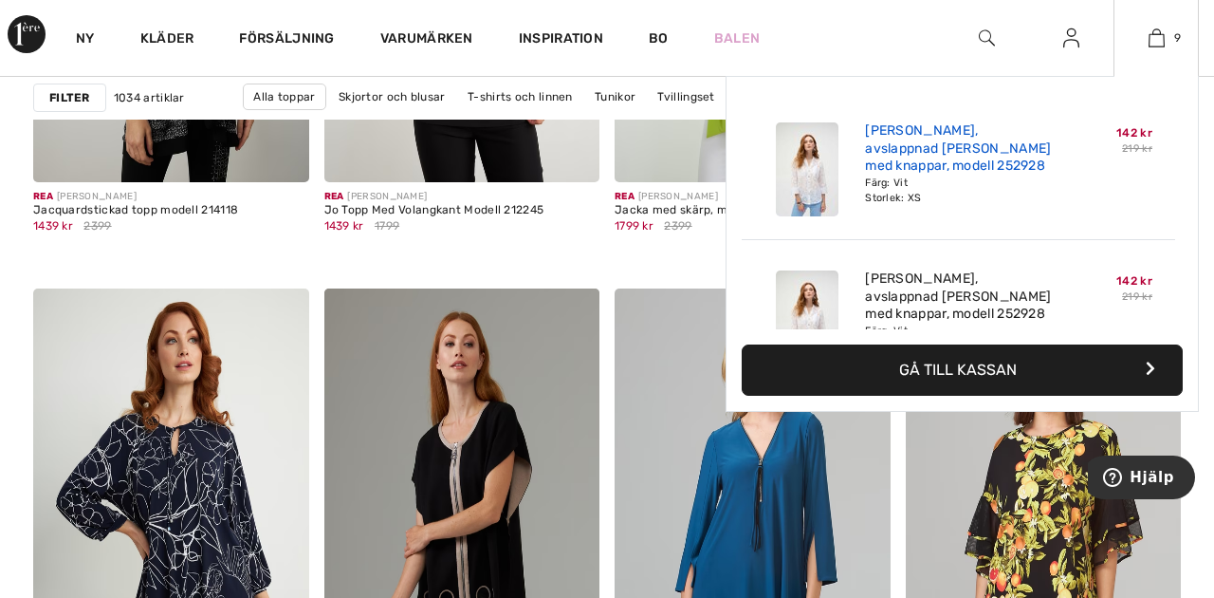
click at [902, 163] on font "[PERSON_NAME], avslappnad [PERSON_NAME] med knappar, modell 252928" at bounding box center [958, 147] width 186 height 51
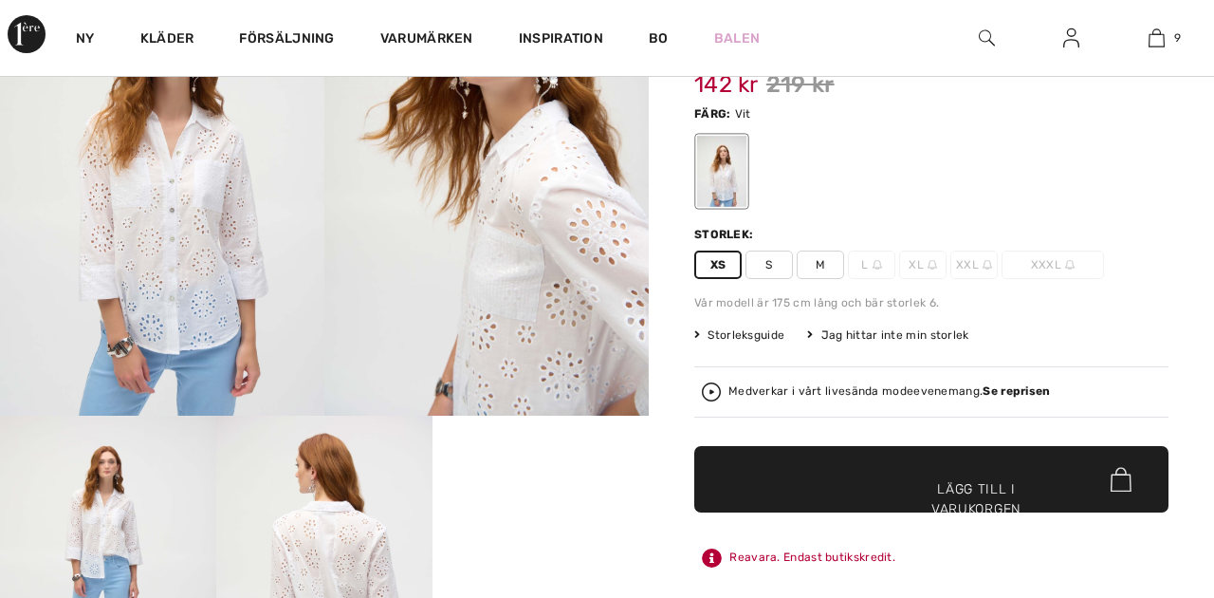
click at [942, 479] on font "Lägg till i varukorgen" at bounding box center [977, 499] width 90 height 40
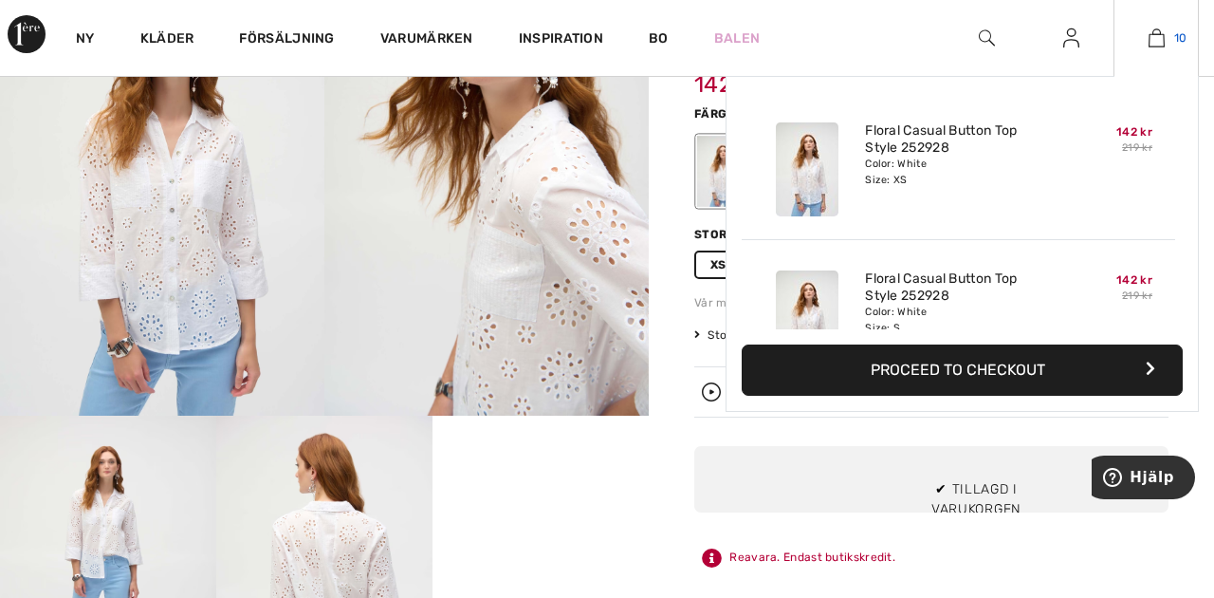
scroll to position [1243, 0]
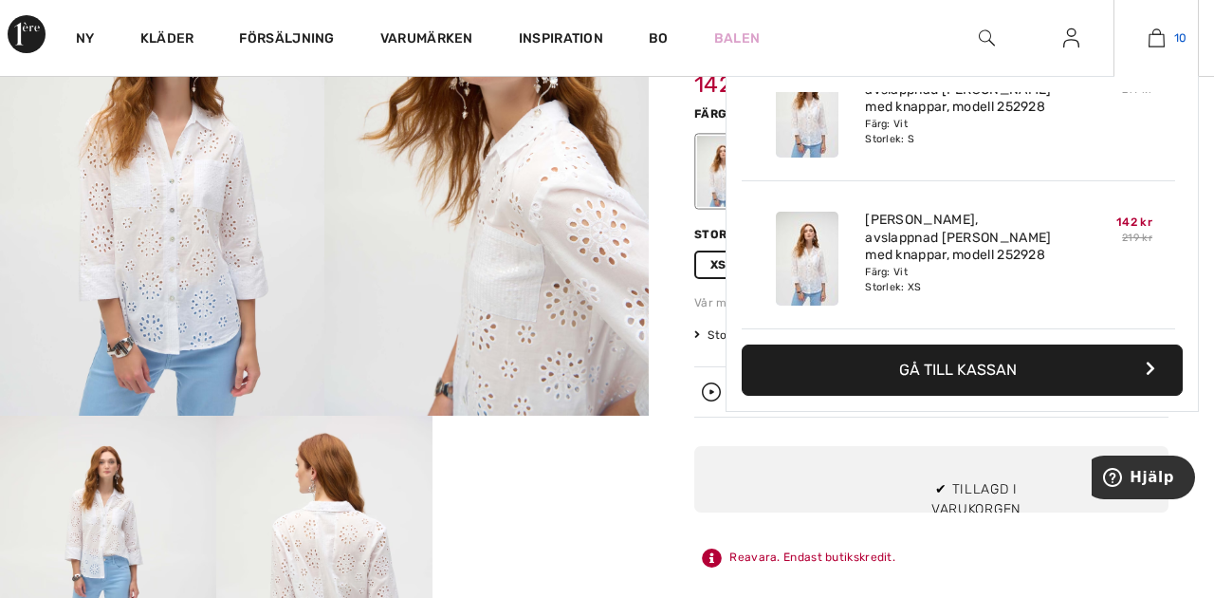
click at [1158, 35] on img at bounding box center [1157, 38] width 16 height 23
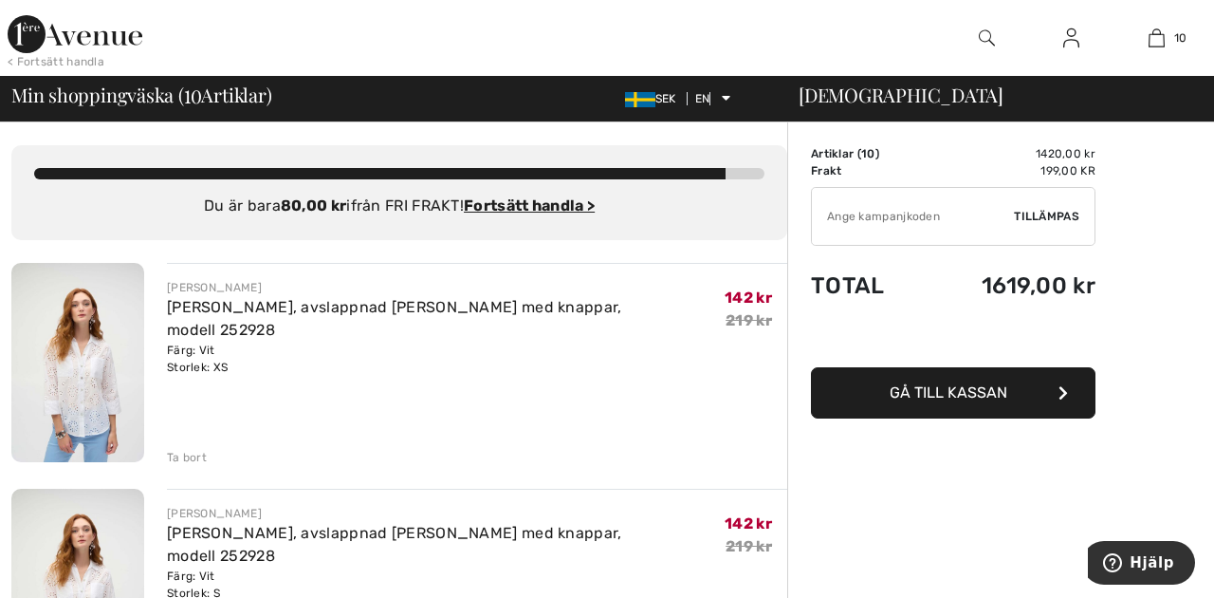
click at [981, 396] on font "Gå till kassan" at bounding box center [949, 392] width 118 height 18
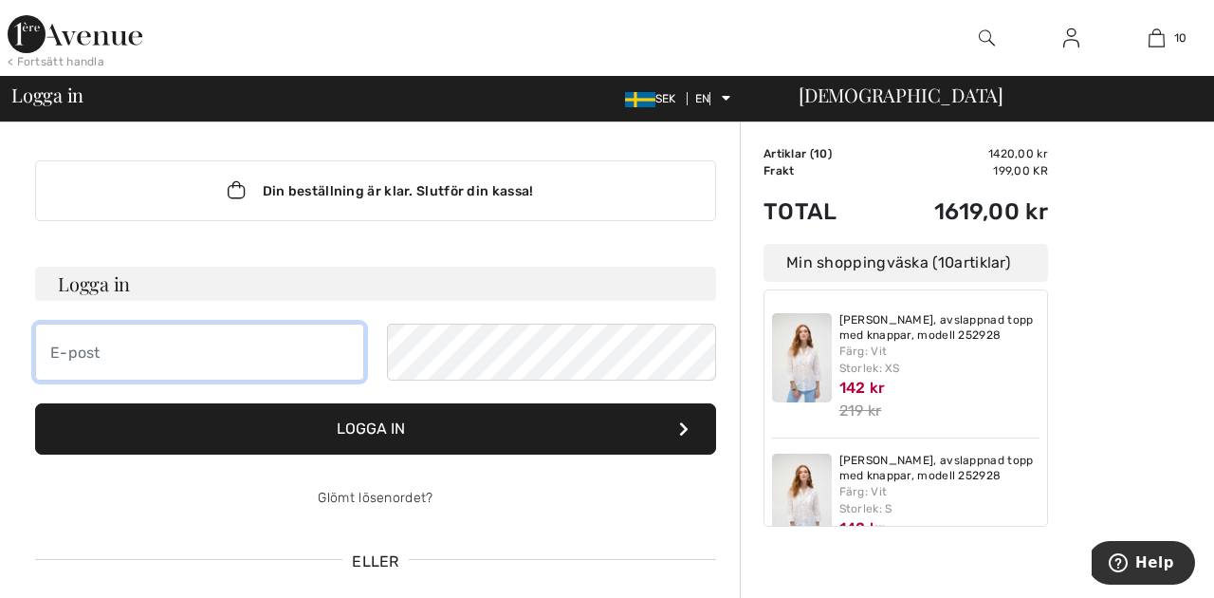
type input "[EMAIL_ADDRESS][DOMAIN_NAME]"
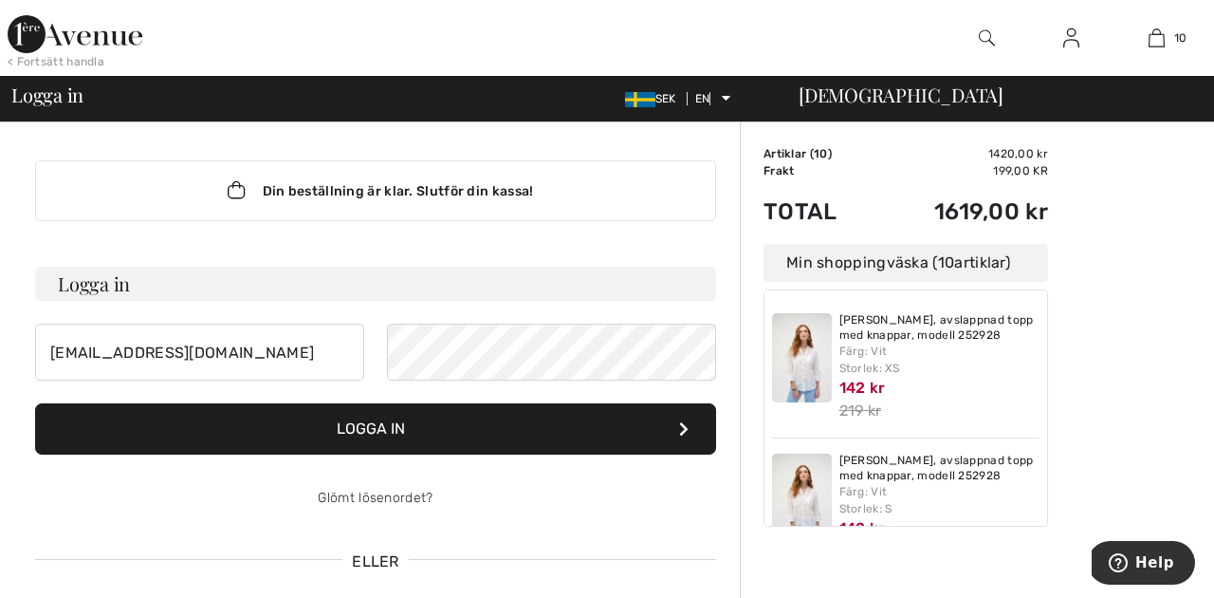
click at [410, 428] on button "Logga in" at bounding box center [375, 428] width 681 height 51
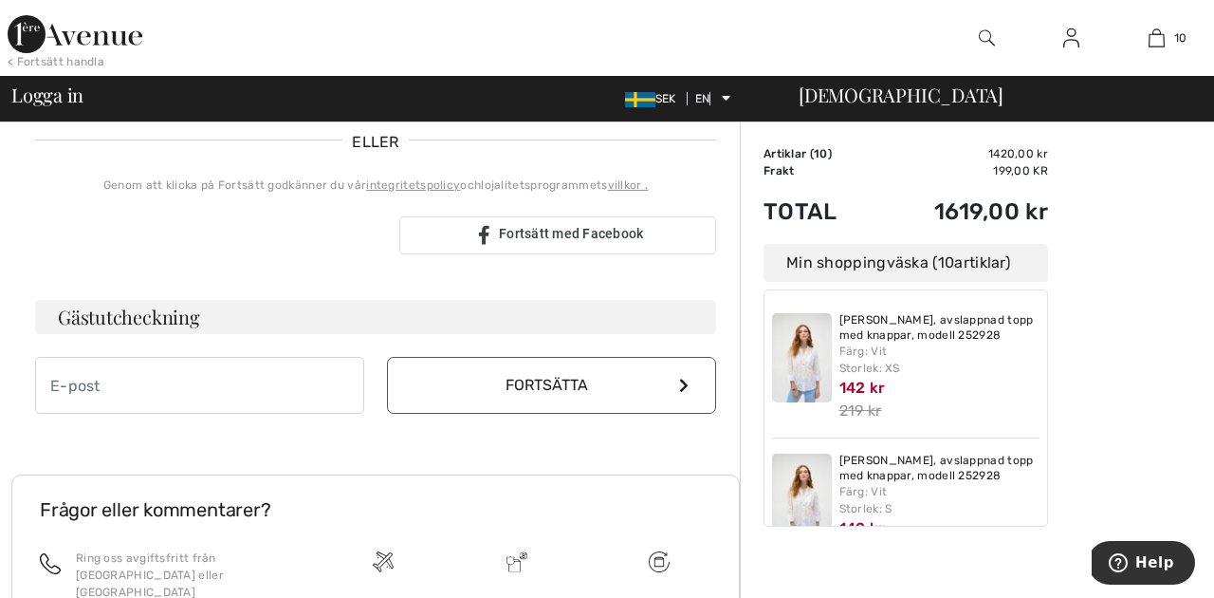
scroll to position [445, 0]
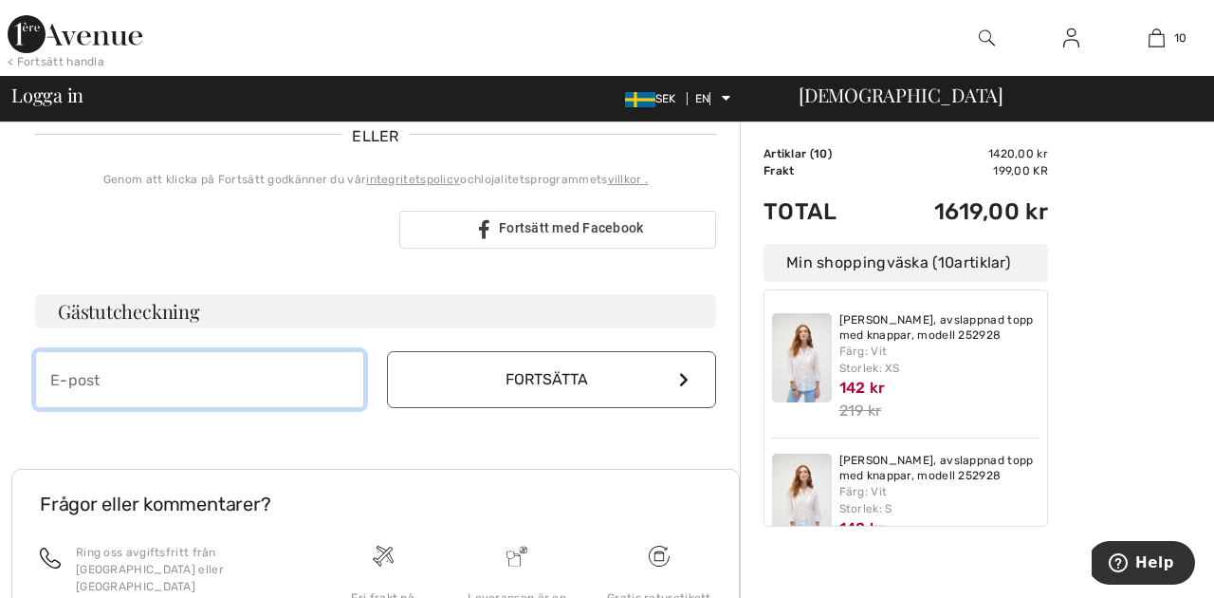
click at [115, 392] on input "email" at bounding box center [199, 379] width 329 height 57
type input "[EMAIL_ADDRESS][DOMAIN_NAME]"
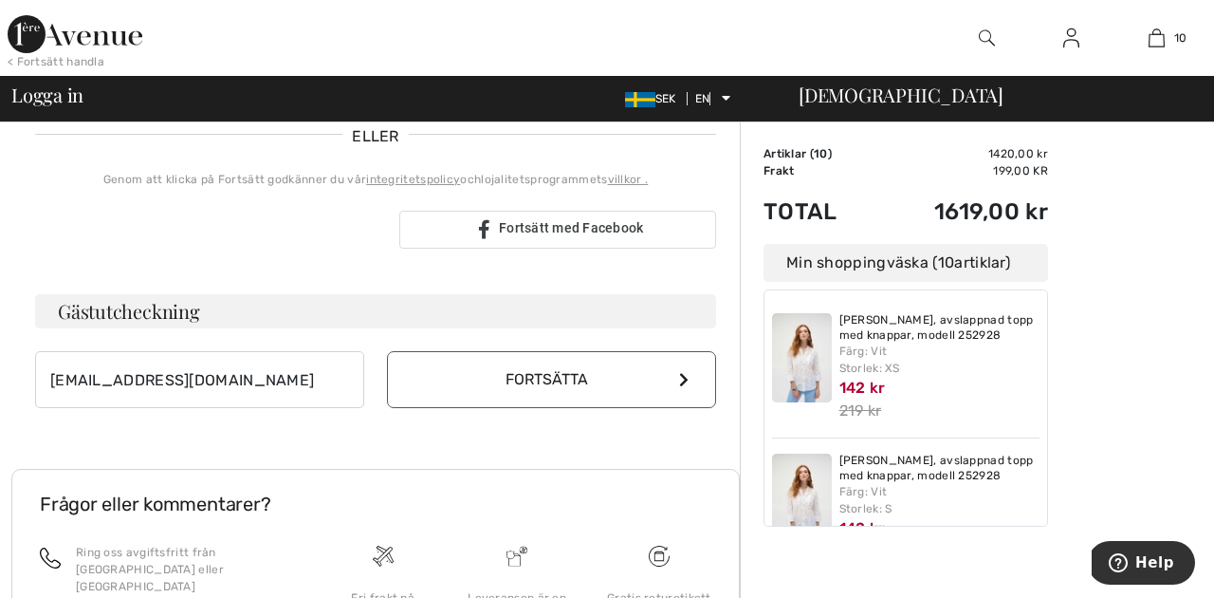
click at [558, 388] on font "Fortsätta" at bounding box center [547, 379] width 83 height 18
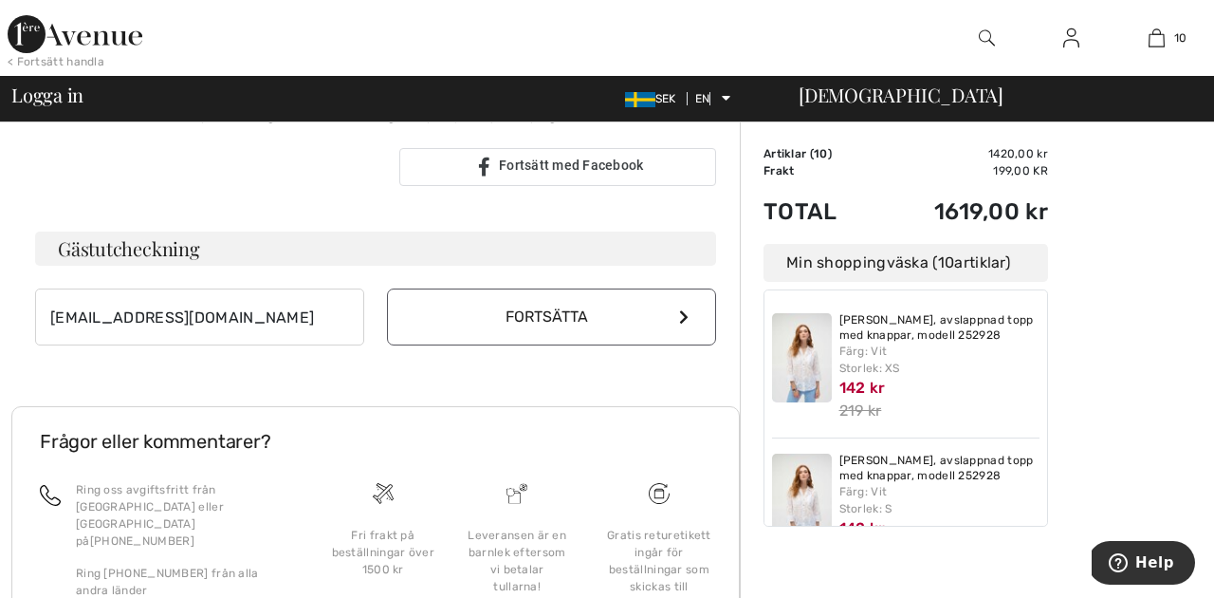
scroll to position [531, 0]
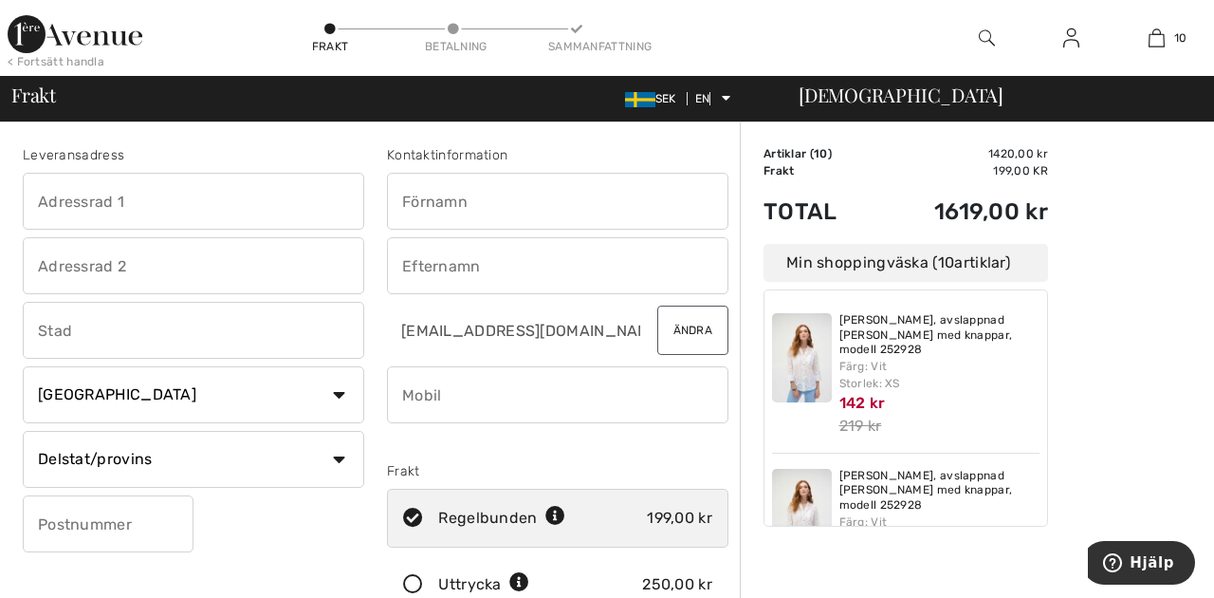
click at [416, 197] on input "text" at bounding box center [558, 201] width 342 height 57
type input "FIKRIA"
type input "NYGATAN 85"
type input "[GEOGRAPHIC_DATA]"
select select "SE"
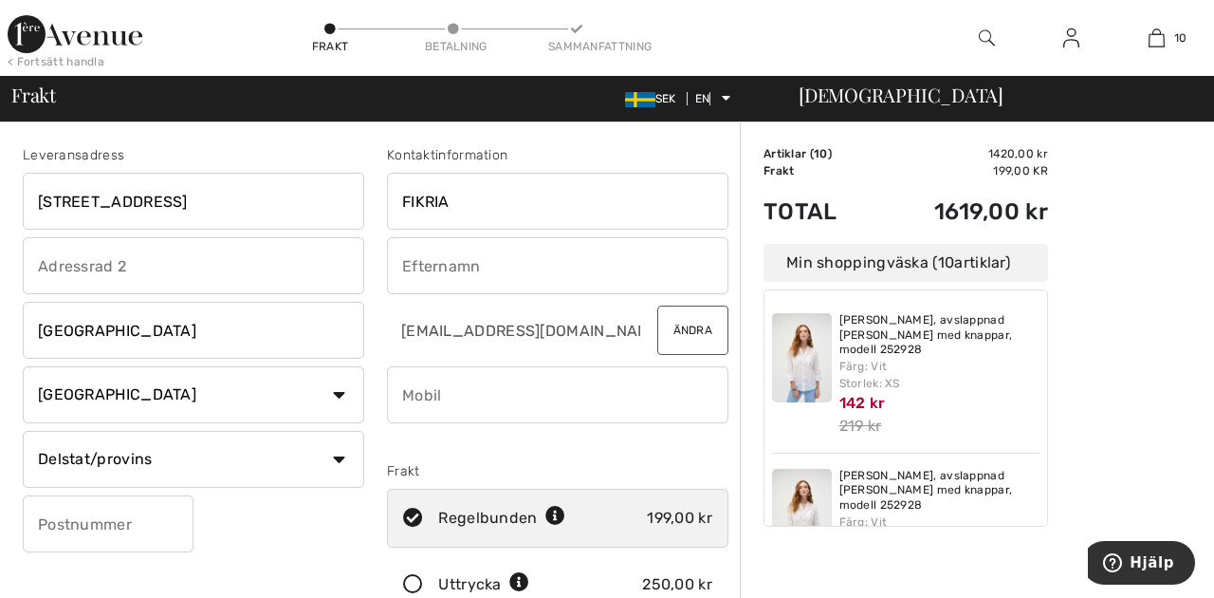
type input "60234"
type input "DURSUN"
type input "0736915053"
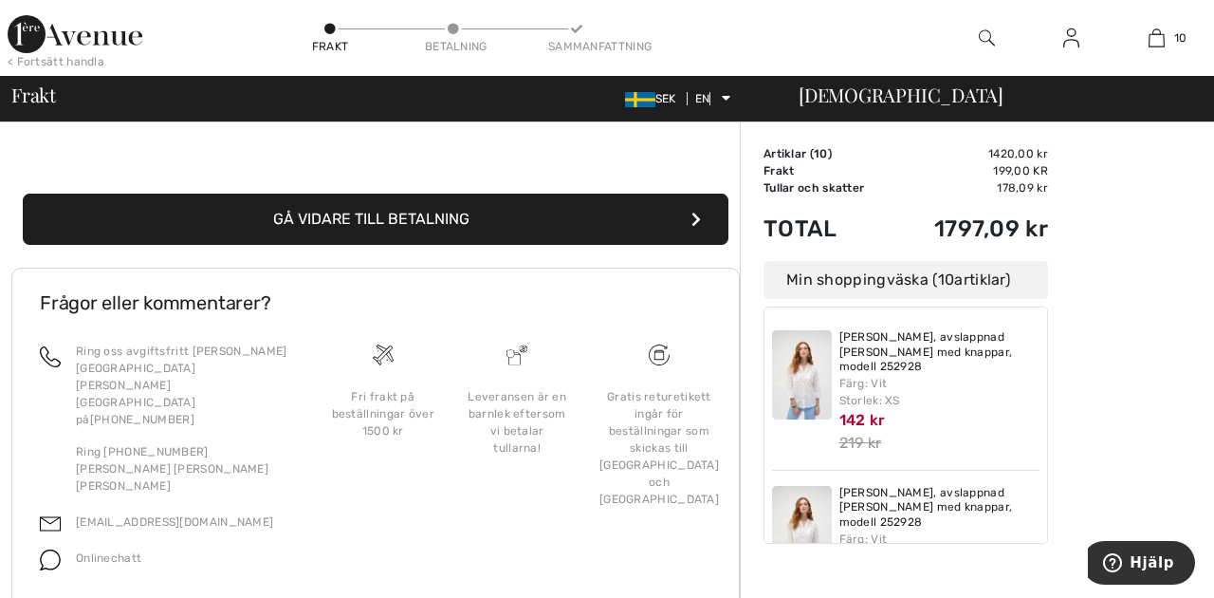
scroll to position [657, 0]
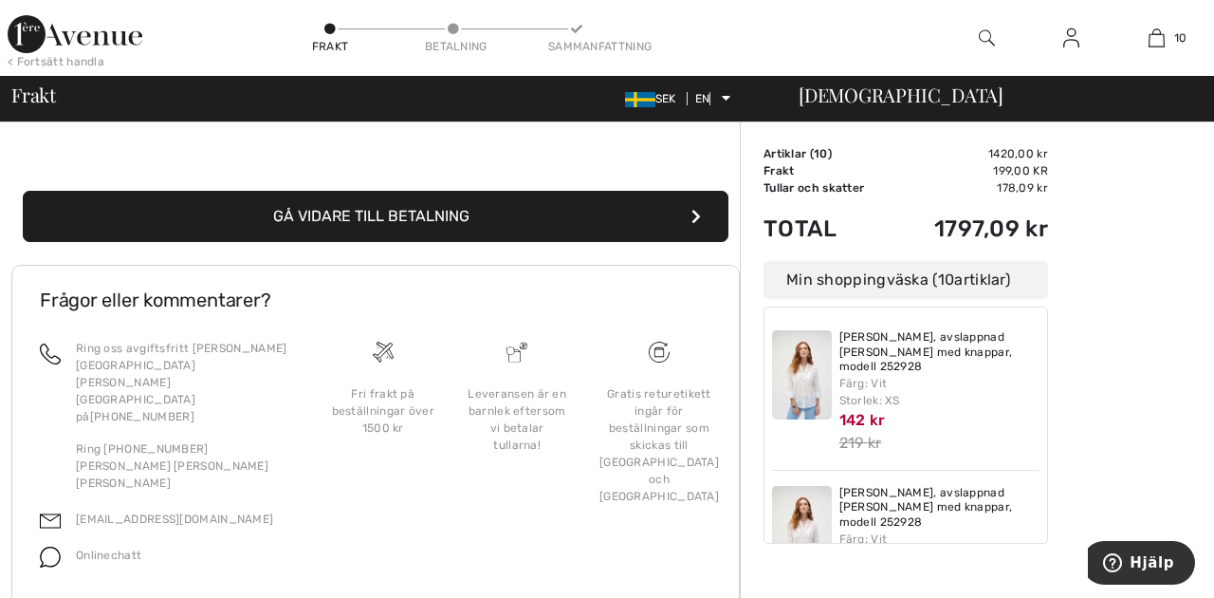
click at [385, 216] on font "Gå vidare till betalning" at bounding box center [371, 216] width 196 height 18
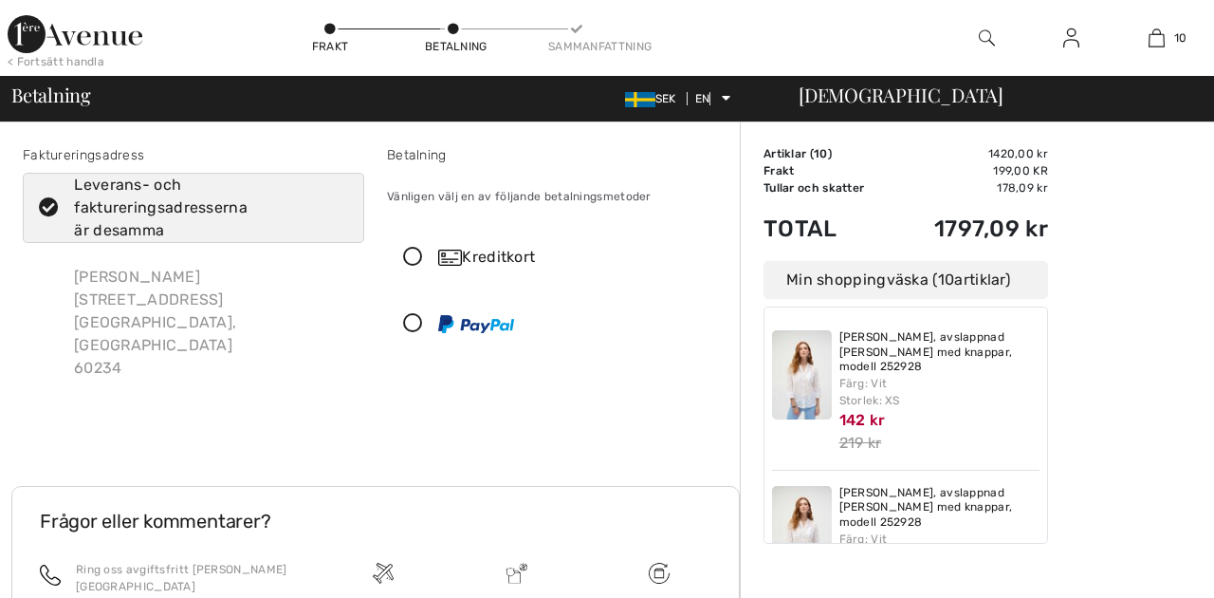
checkbox input "true"
click at [418, 321] on icon at bounding box center [413, 324] width 50 height 20
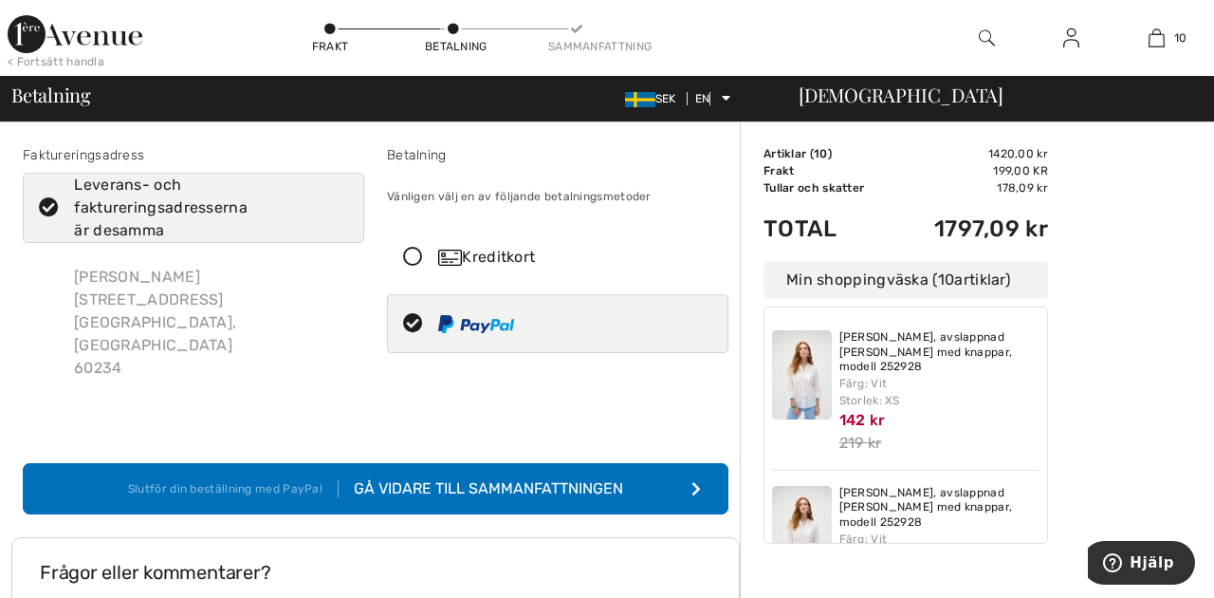
click at [598, 479] on font "Gå vidare till sammanfattningen" at bounding box center [488, 488] width 269 height 18
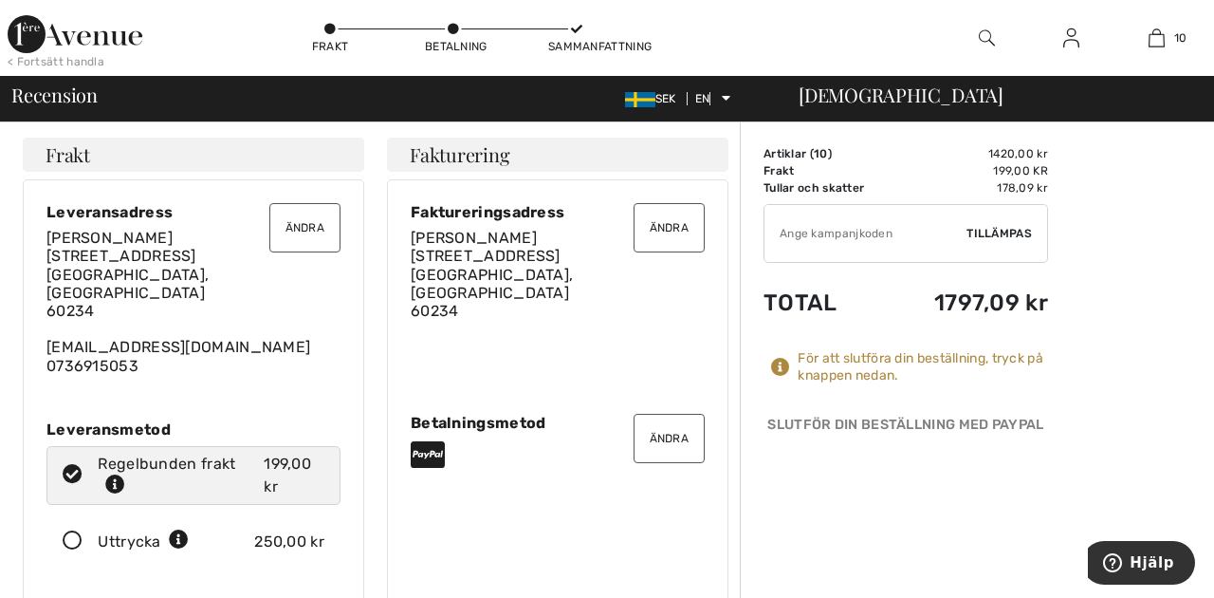
click at [673, 432] on font "Ändra" at bounding box center [670, 438] width 40 height 13
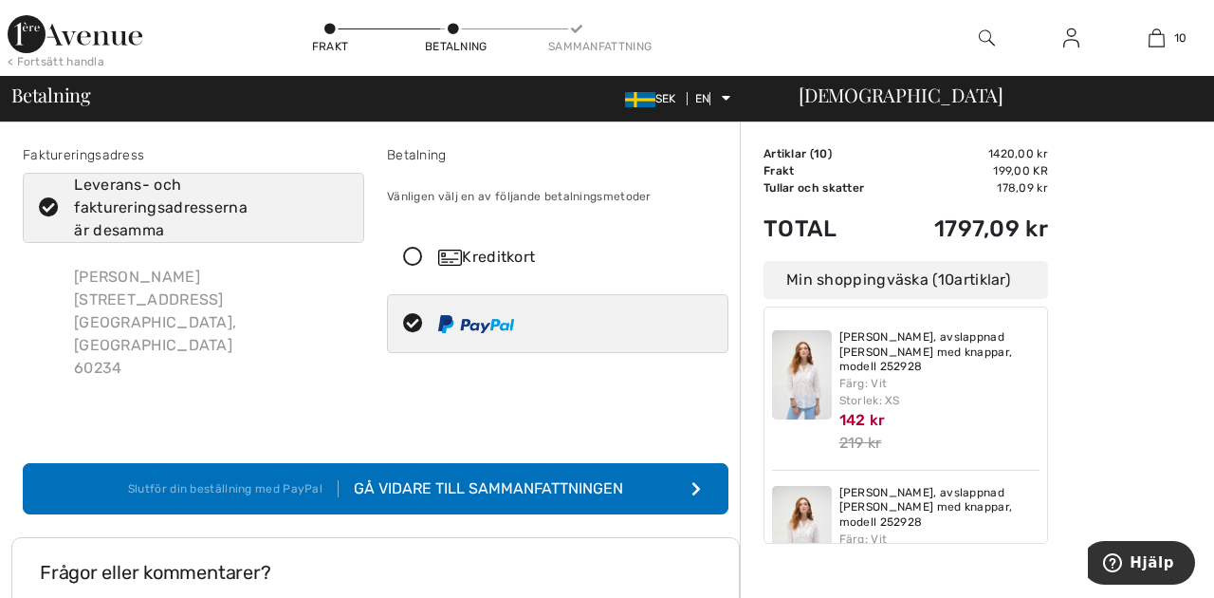
click at [127, 210] on font "Leverans- och faktureringsadresserna är desamma" at bounding box center [161, 208] width 174 height 64
click at [336, 210] on input "Leverans- och faktureringsadresserna är desamma" at bounding box center [342, 207] width 12 height 57
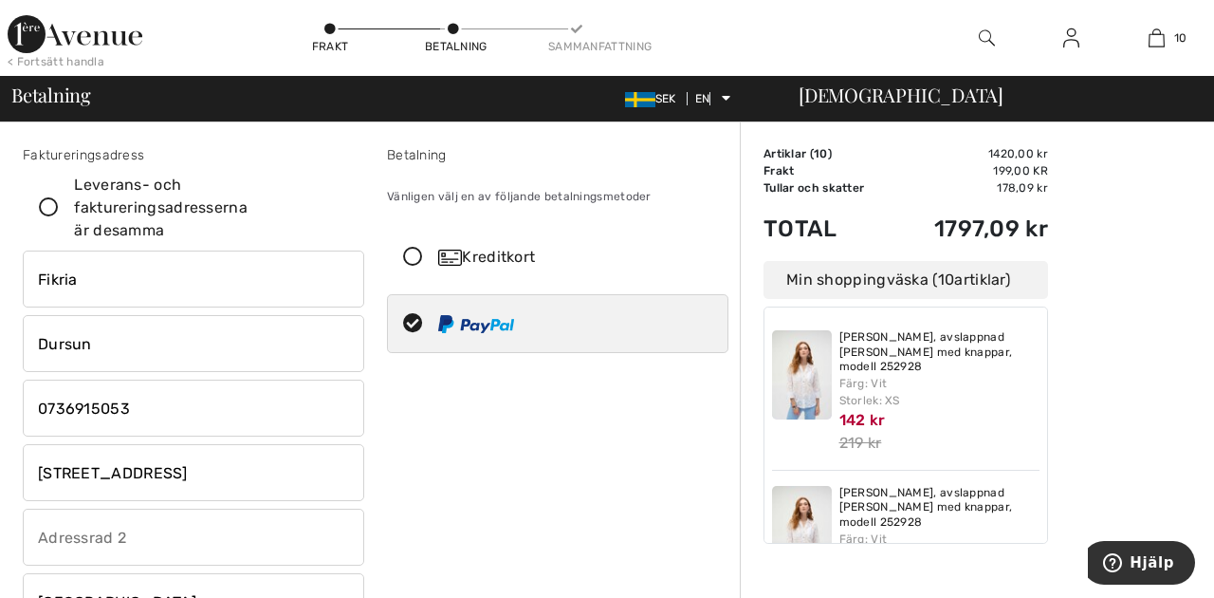
click at [52, 205] on icon at bounding box center [49, 208] width 50 height 20
click at [336, 205] on input "Leverans- och faktureringsadresserna är desamma" at bounding box center [342, 207] width 12 height 57
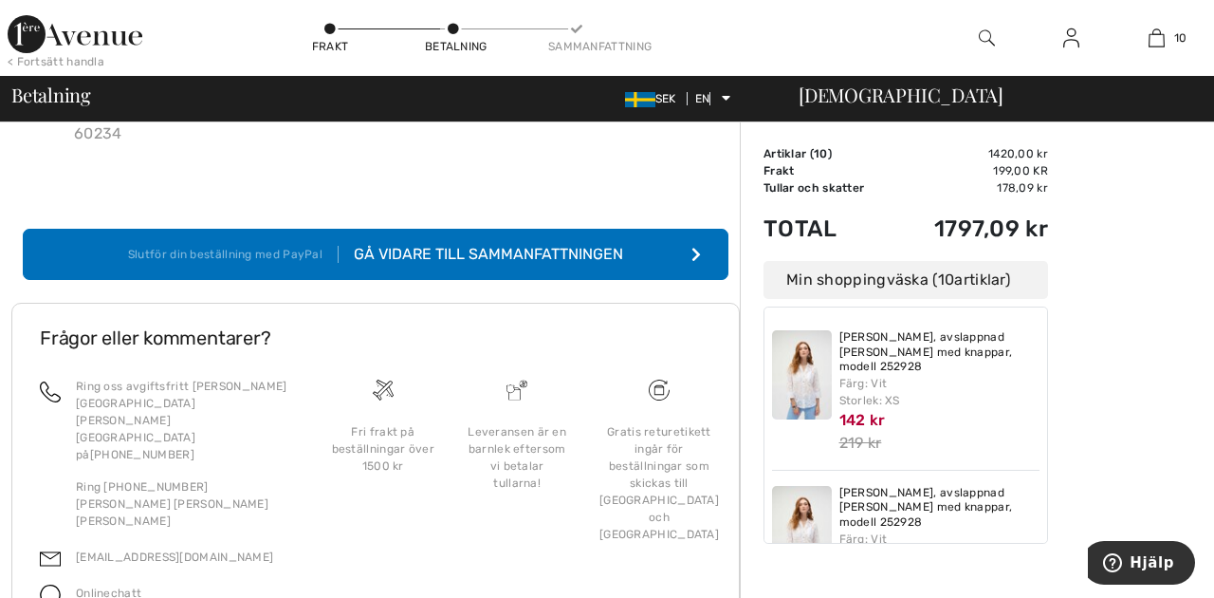
scroll to position [250, 0]
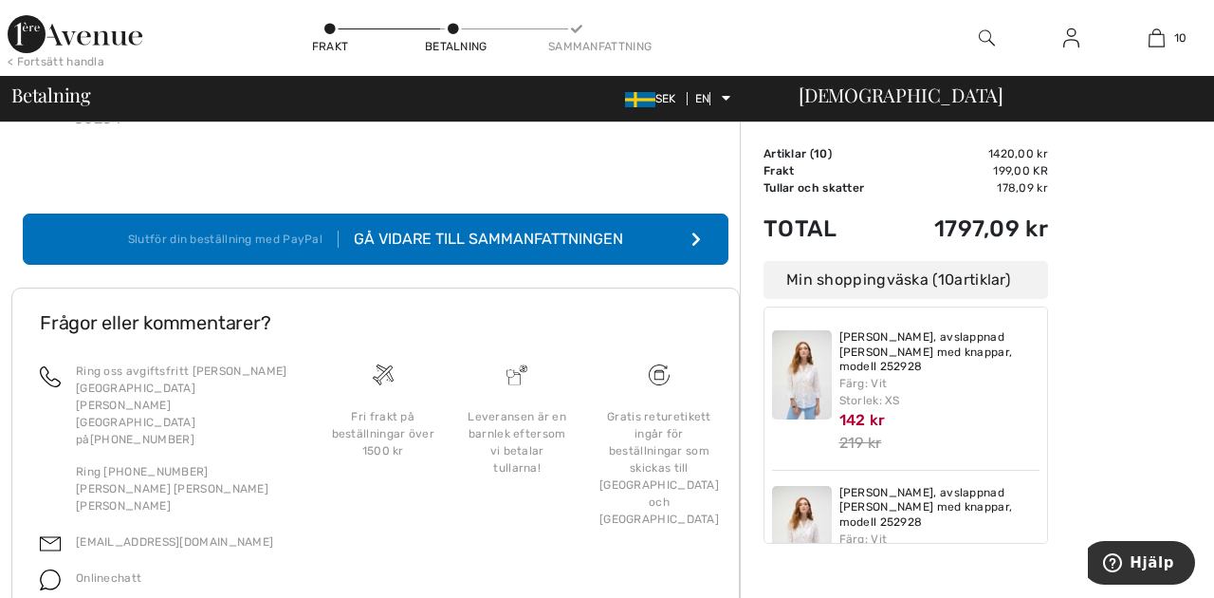
checkbox input "true"
click at [503, 230] on font "Gå vidare till sammanfattningen" at bounding box center [488, 239] width 269 height 18
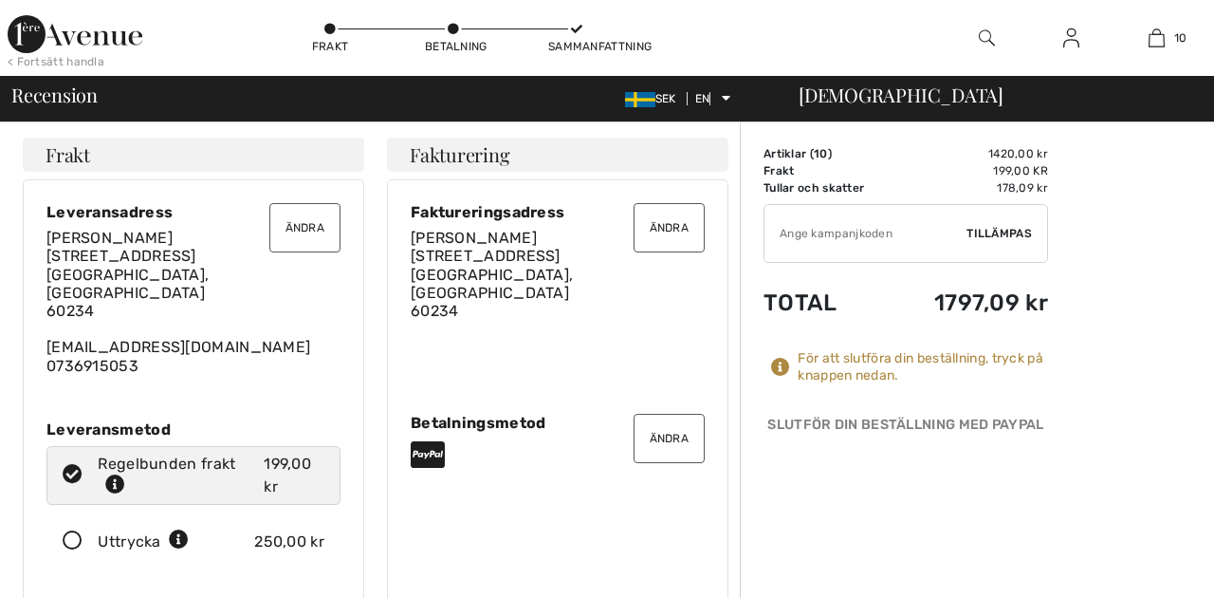
checkbox input "true"
click at [677, 432] on font "Ändra" at bounding box center [670, 438] width 40 height 13
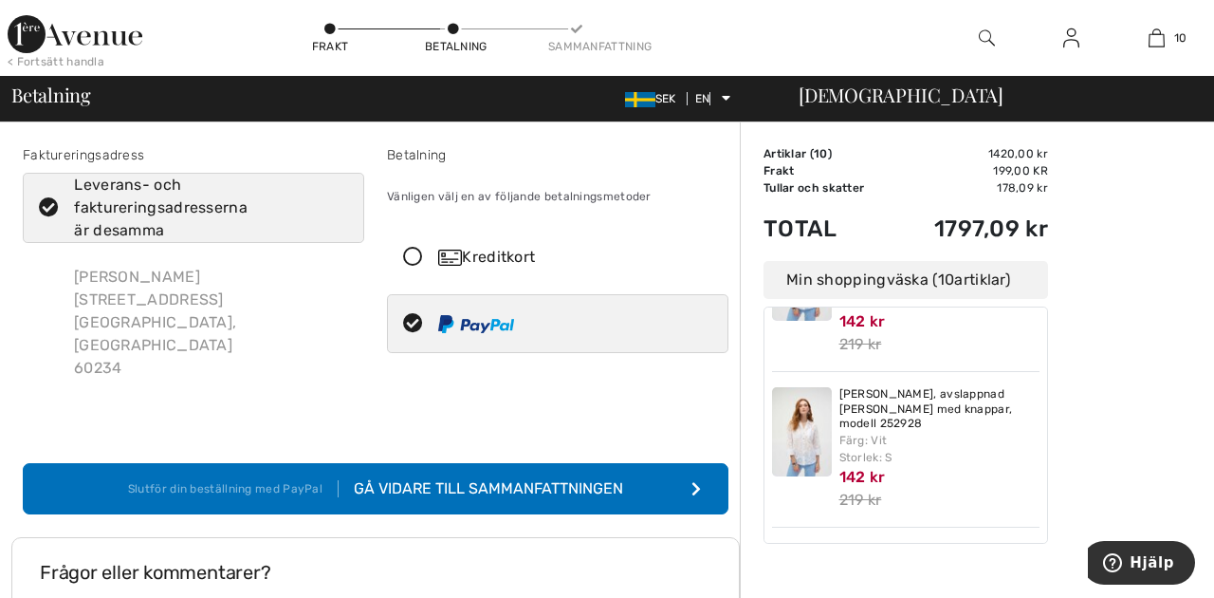
click at [503, 479] on font "Gå vidare till sammanfattningen" at bounding box center [488, 488] width 269 height 18
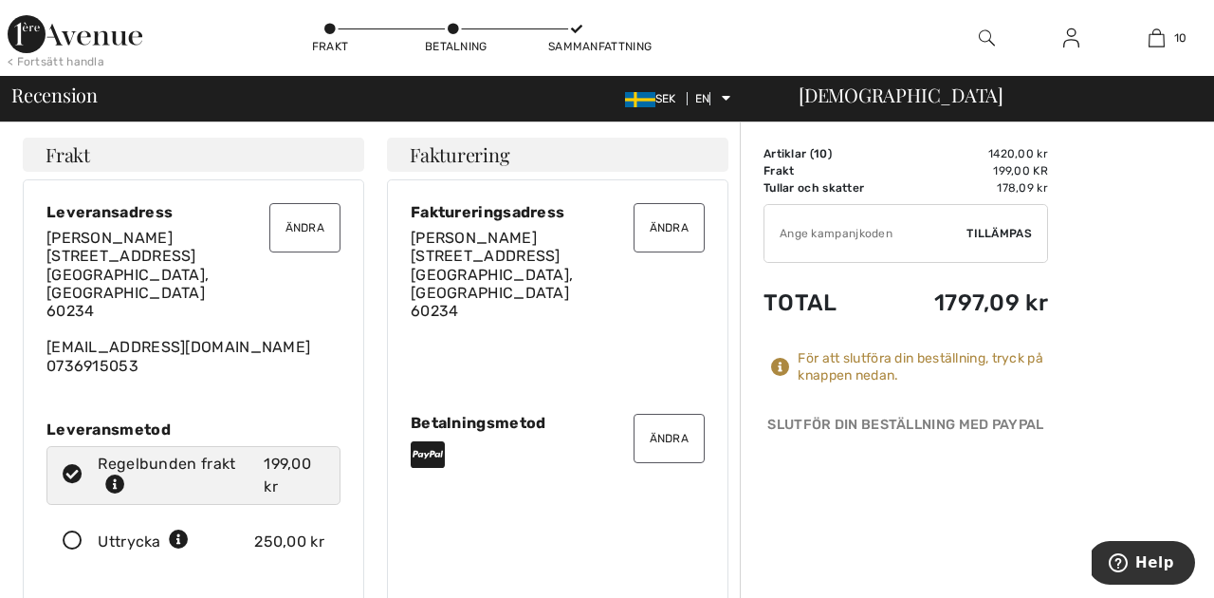
click at [1008, 231] on font "Tillämpas" at bounding box center [999, 233] width 65 height 13
click at [678, 432] on font "Ändra" at bounding box center [670, 438] width 40 height 13
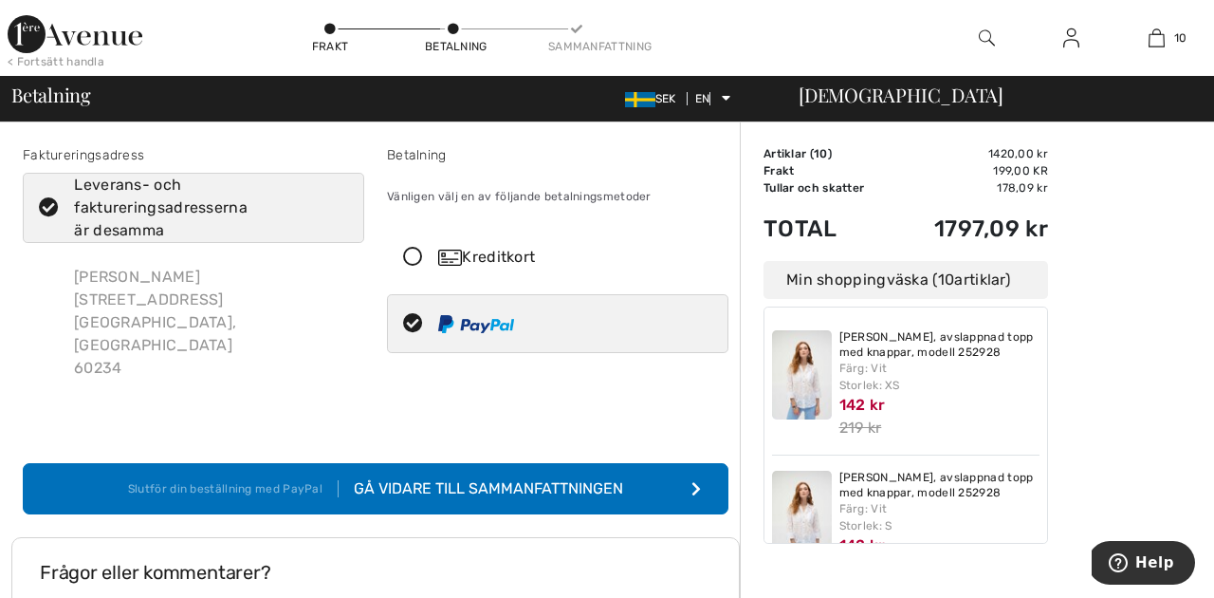
click at [460, 335] on div at bounding box center [550, 323] width 324 height 57
radio input "true"
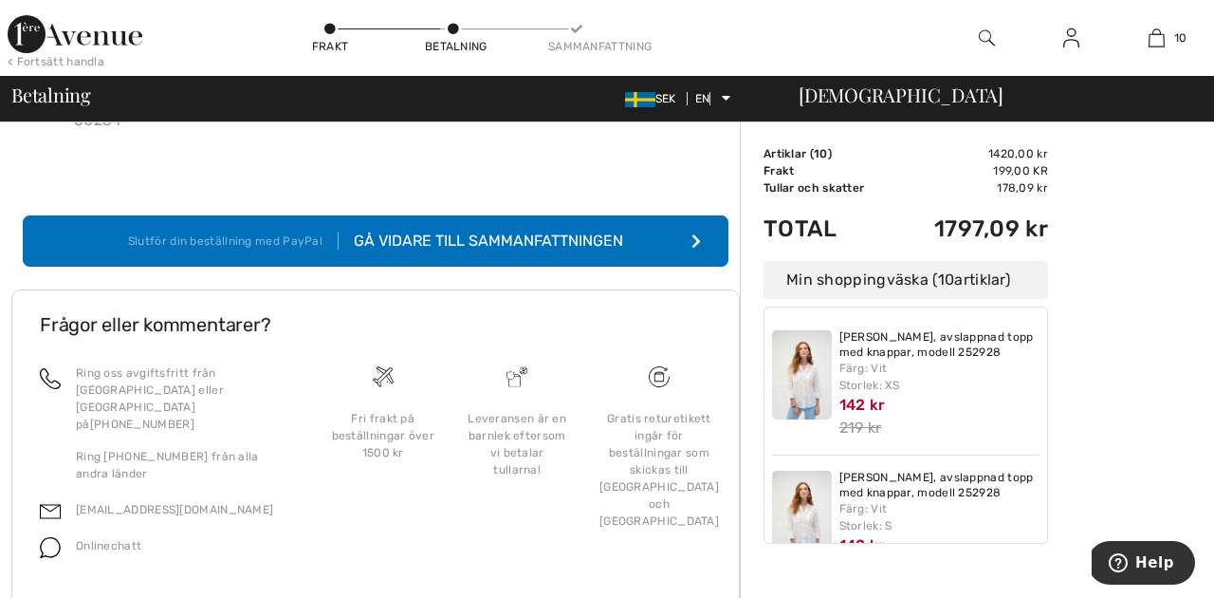
scroll to position [250, 0]
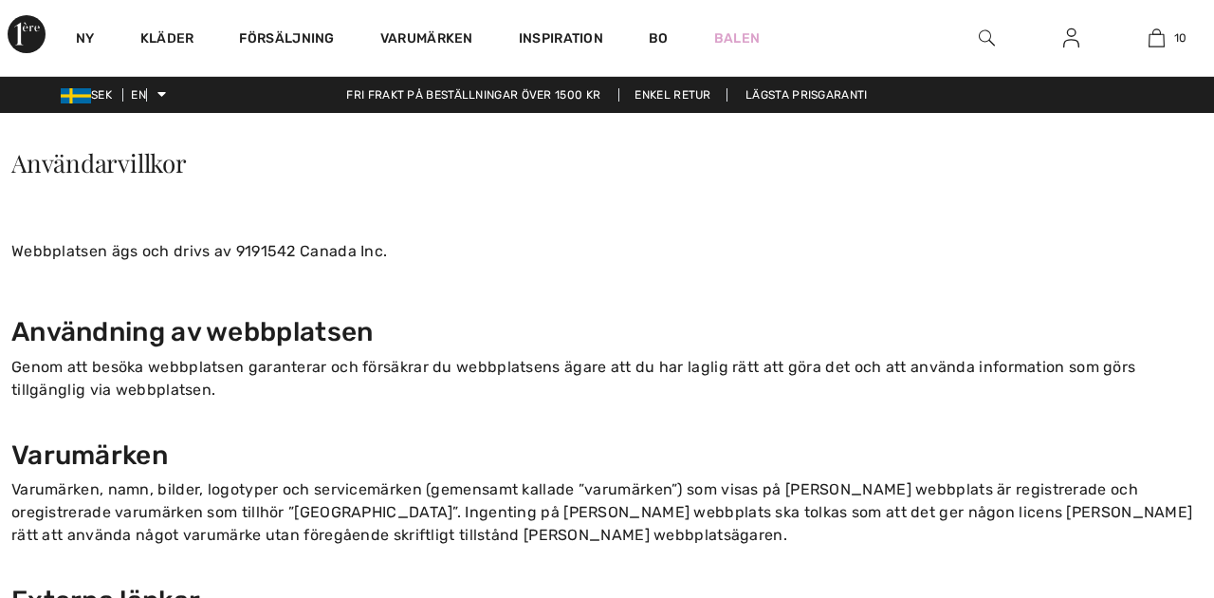
checkbox input "true"
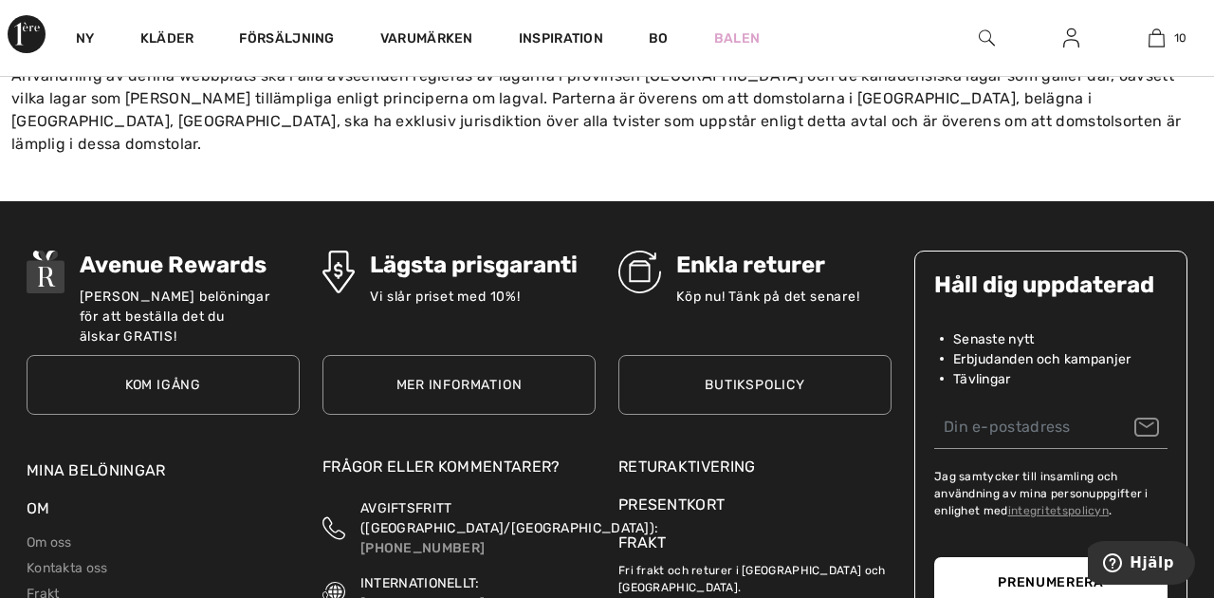
scroll to position [2781, 0]
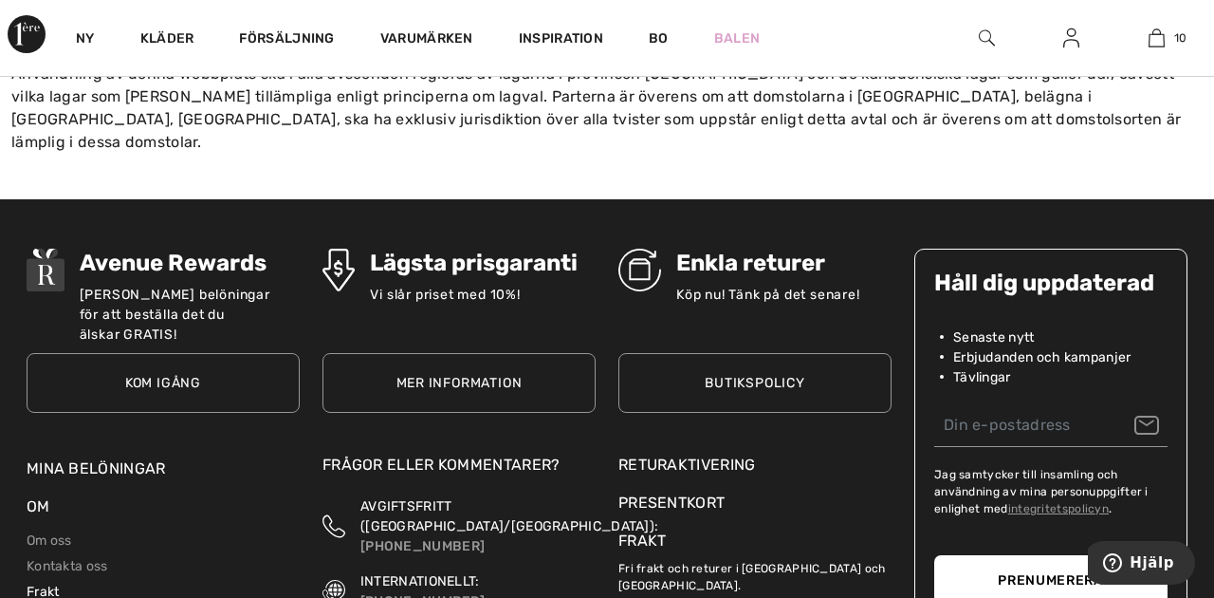
click at [42, 583] on font "Frakt" at bounding box center [43, 591] width 33 height 16
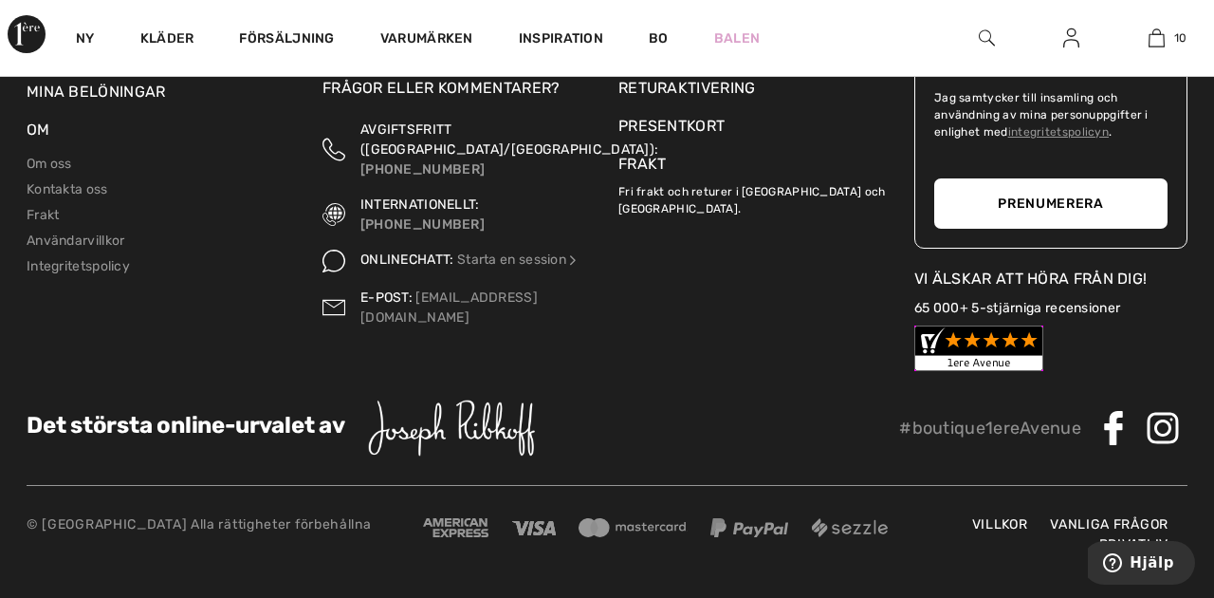
scroll to position [793, 0]
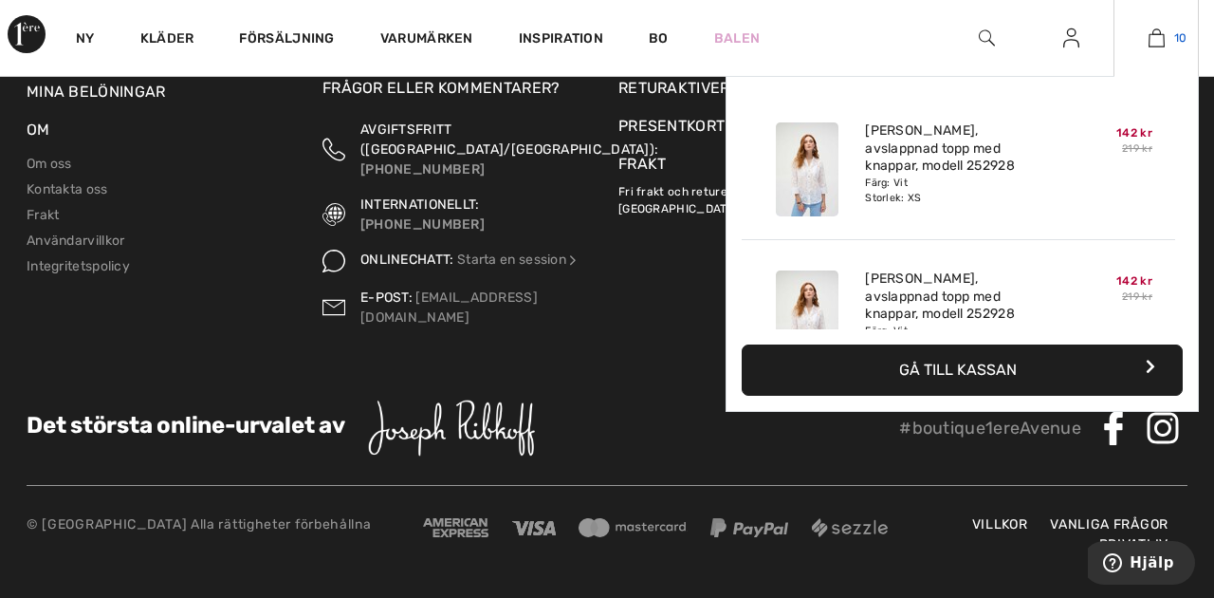
click at [1159, 38] on img at bounding box center [1157, 38] width 16 height 23
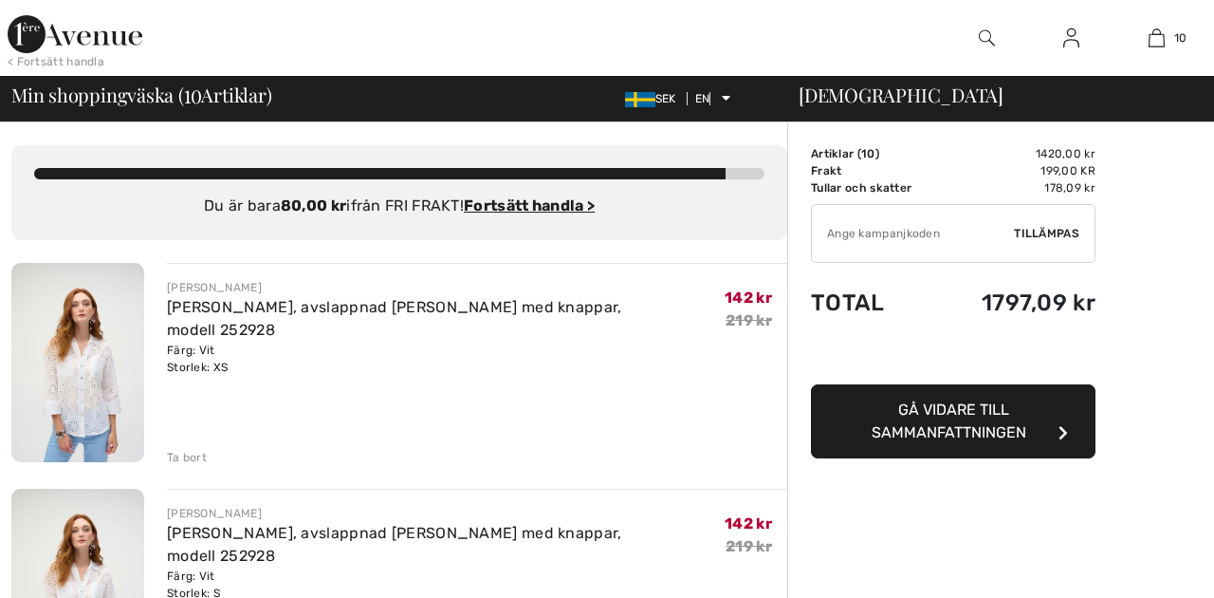
checkbox input "true"
click at [979, 418] on button "Gå vidare till sammanfattningen" at bounding box center [953, 421] width 285 height 74
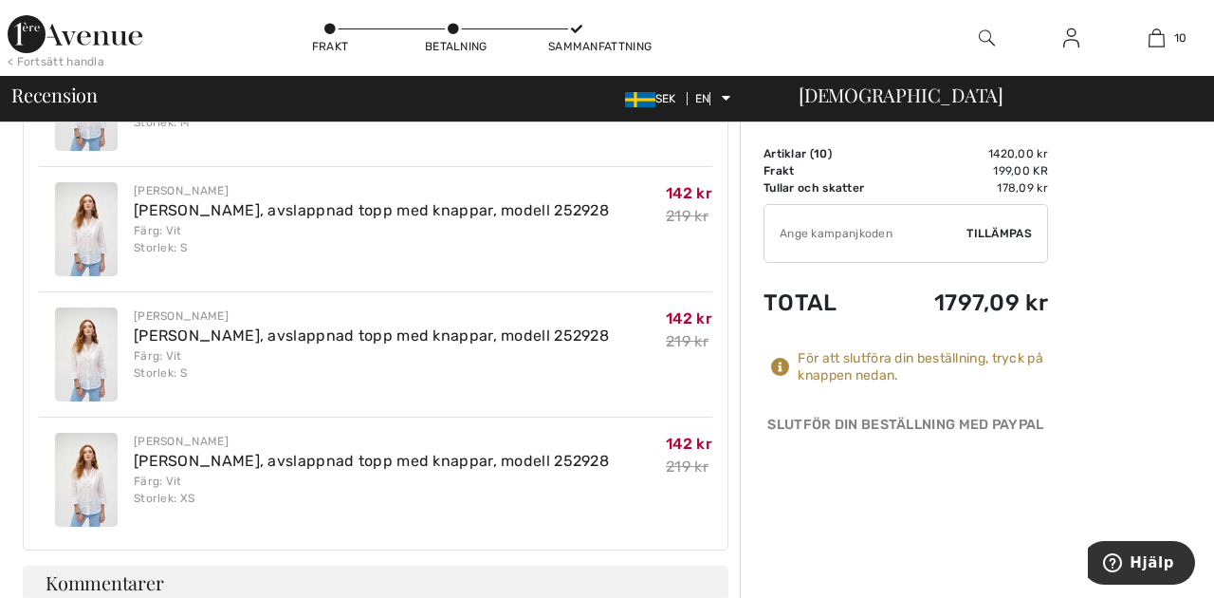
scroll to position [1282, 0]
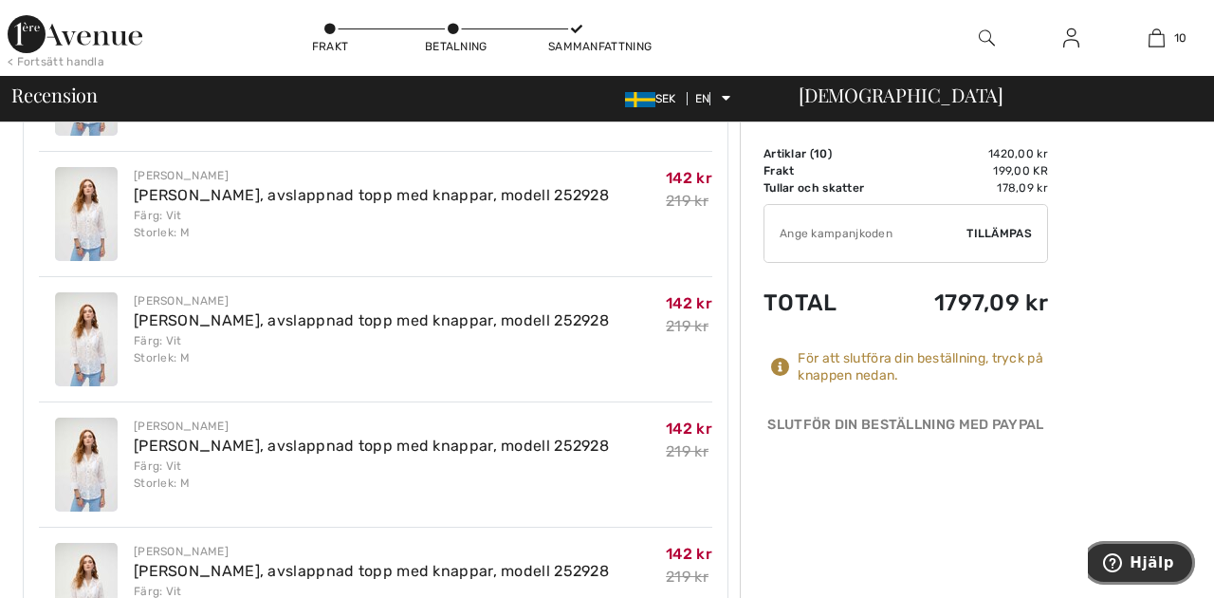
click at [1148, 573] on button "Hjälp" at bounding box center [1139, 563] width 113 height 44
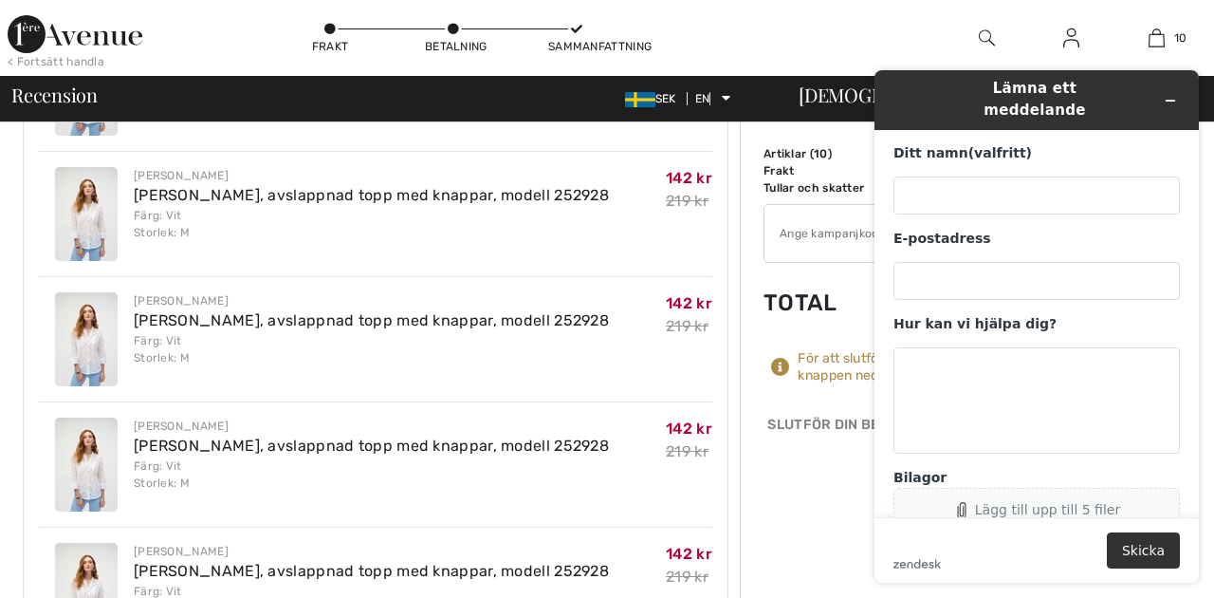
scroll to position [38, 0]
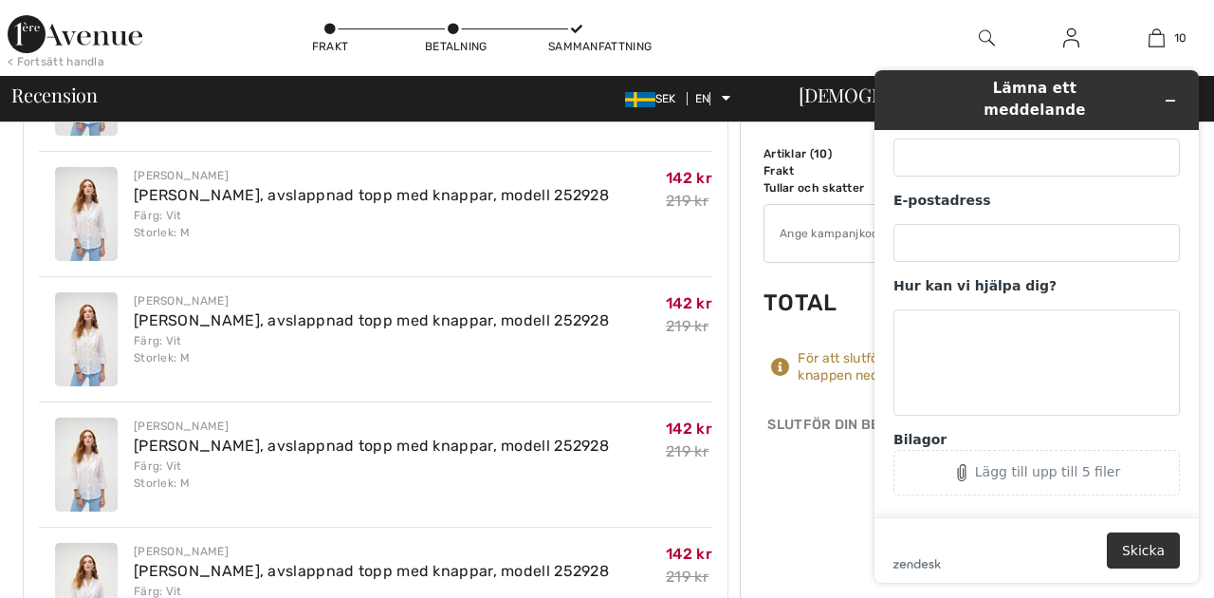
click at [797, 513] on div "Order Summary Details Artiklar ( 10 ) 1420,00 kr Promo code 0.00 kr Frakt 199,0…" at bounding box center [977, 308] width 474 height 2934
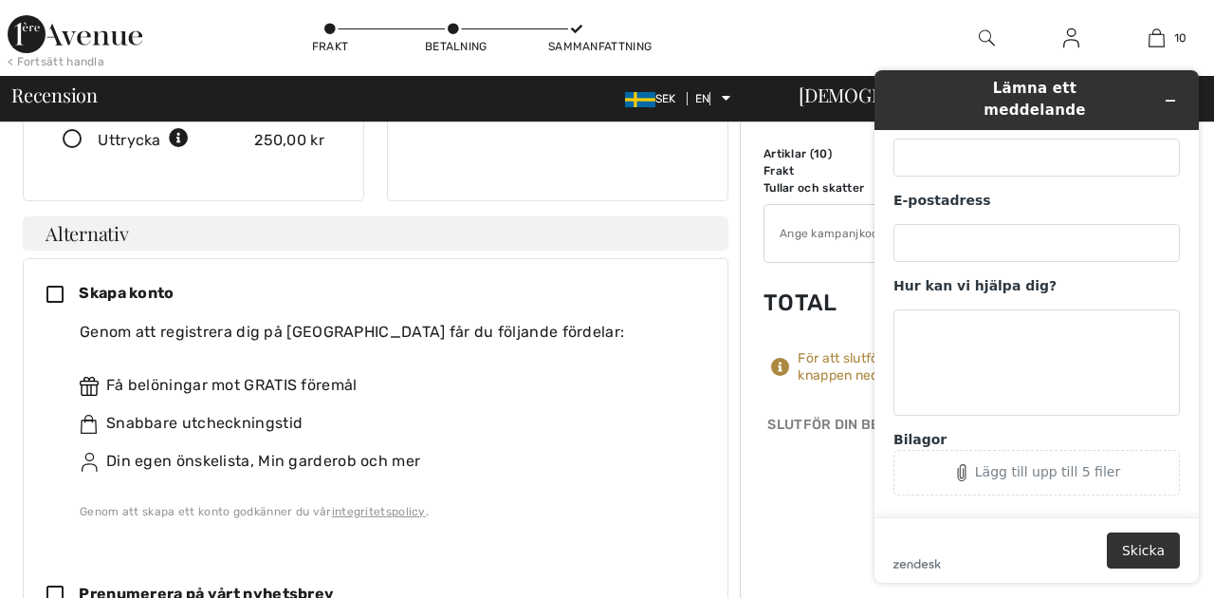
scroll to position [284, 0]
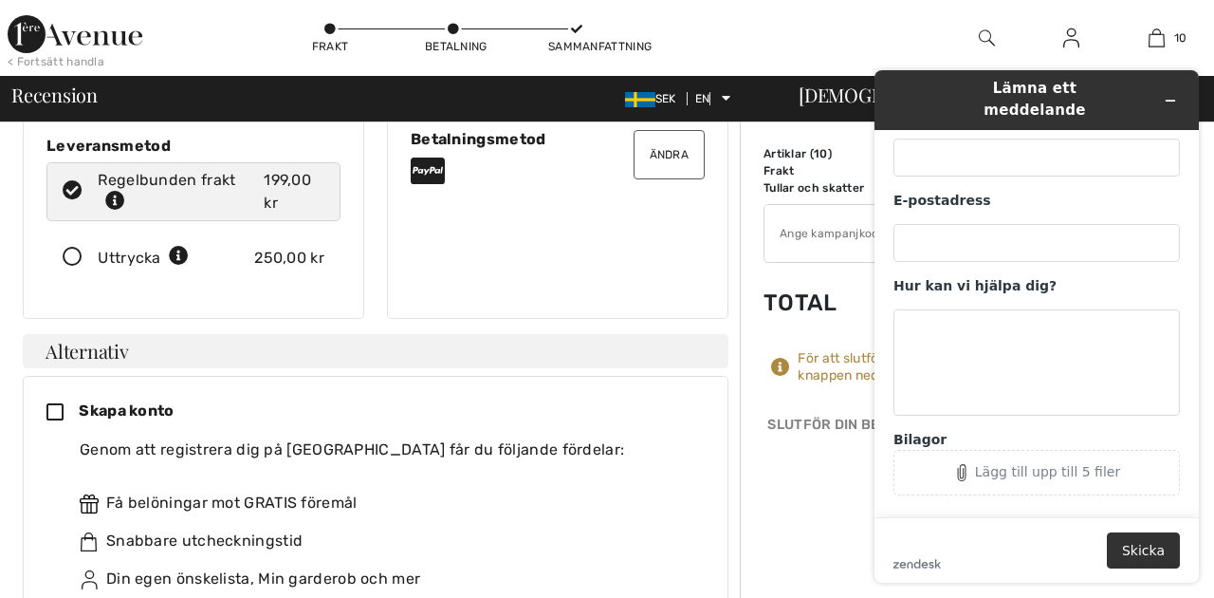
click at [760, 25] on div "< Fortsätt handla Frakt Betalning Sammanfattning 10 Tillagd i varukorgen [PERSO…" at bounding box center [607, 38] width 1214 height 76
click at [1168, 94] on icon "Minimera widgeten" at bounding box center [1170, 100] width 13 height 13
